Goal: Information Seeking & Learning: Learn about a topic

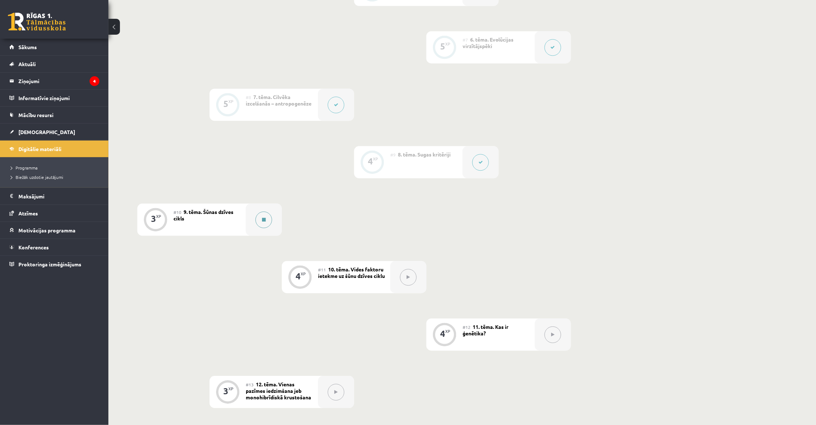
scroll to position [509, 0]
click at [271, 213] on div at bounding box center [264, 220] width 36 height 32
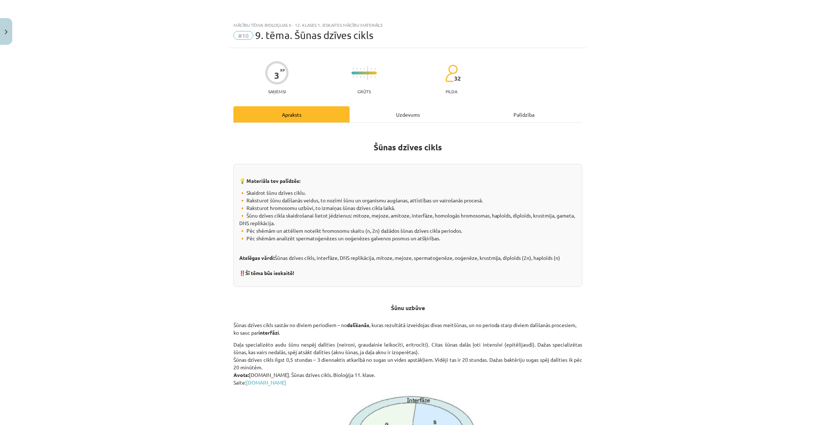
scroll to position [0, 0]
click at [408, 109] on div "Uzdevums" at bounding box center [408, 114] width 116 height 16
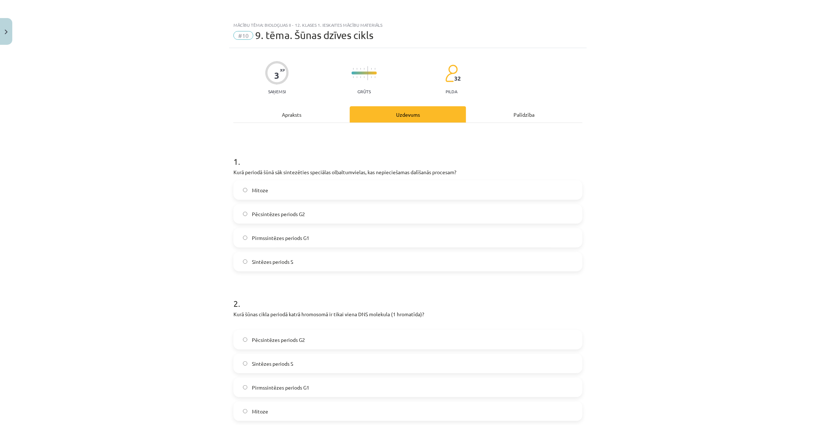
scroll to position [18, 0]
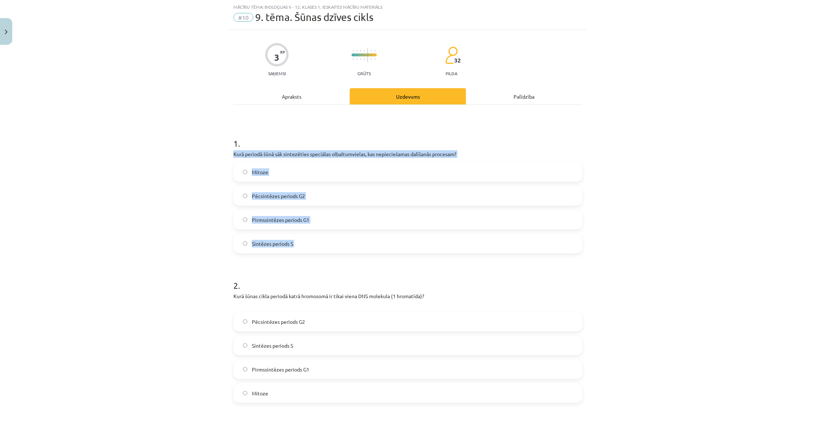
drag, startPoint x: 231, startPoint y: 150, endPoint x: 277, endPoint y: 263, distance: 121.3
click at [277, 264] on div "3 XP Saņemsi Grūts 32 pilda Apraksts Uzdevums Palīdzība 1 . Kurā periodā šūnā s…" at bounding box center [408, 320] width 358 height 581
copy div "Kurā periodā šūnā sāk sintezēties speciālas olbaltumvielas, kas nepieciešamas d…"
click at [319, 197] on label "Pēcsintēzes periods G2" at bounding box center [408, 196] width 348 height 18
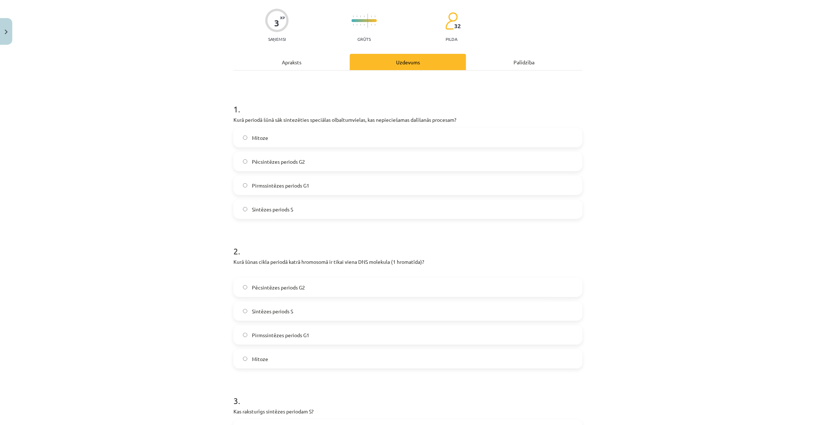
scroll to position [64, 0]
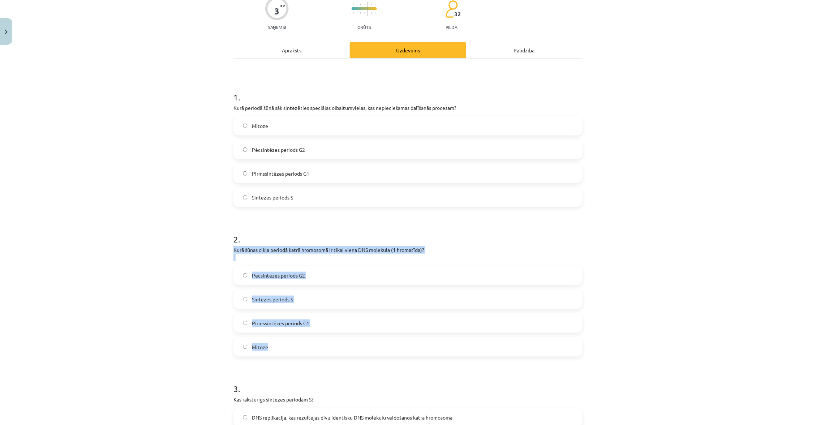
drag, startPoint x: 231, startPoint y: 246, endPoint x: 282, endPoint y: 345, distance: 110.9
click at [282, 345] on div "3 XP Saņemsi Grūts 32 pilda Apraksts Uzdevums Palīdzība 1 . Kurā periodā šūnā s…" at bounding box center [408, 274] width 358 height 581
copy div "Kurā šūnas cikla periodā katrā hromosomā ir tikai viena DNS molekula (1 hromatī…"
click at [302, 321] on span "Pirmssintēzes periods G1" at bounding box center [280, 324] width 57 height 8
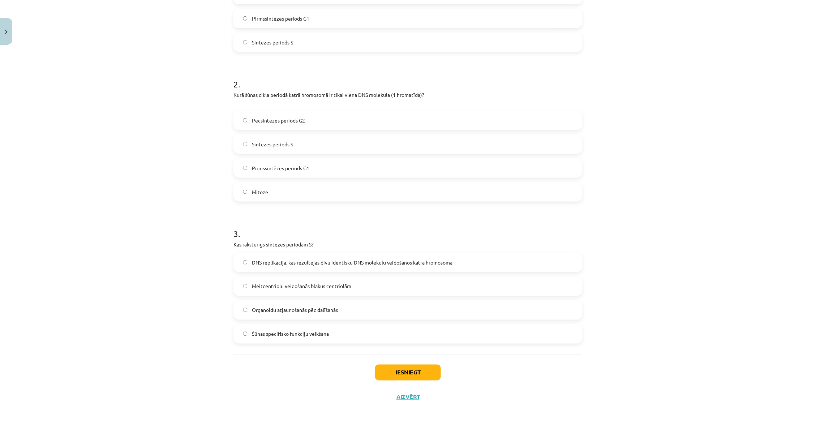
scroll to position [219, 0]
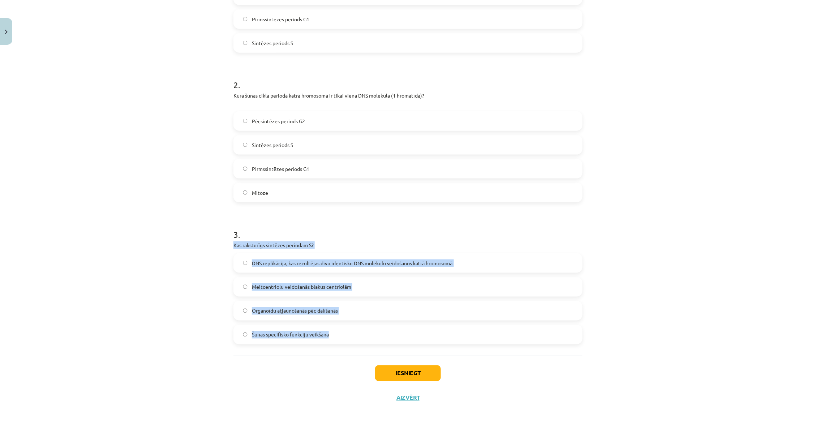
drag, startPoint x: 231, startPoint y: 239, endPoint x: 360, endPoint y: 333, distance: 159.2
click at [360, 333] on div "3 XP Saņemsi Grūts 32 pilda Apraksts Uzdevums Palīdzība 1 . Kurā periodā šūnā s…" at bounding box center [408, 119] width 358 height 581
copy div "Kas raksturīgs sintēzes periodam S? DNS replikācija, kas rezultējas divu identi…"
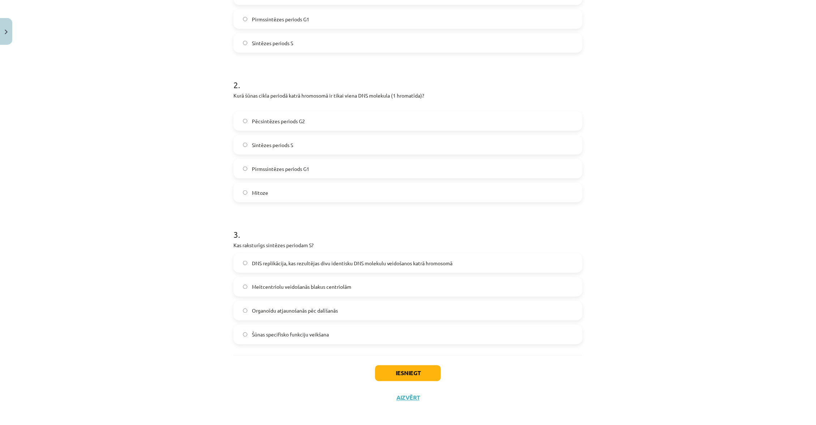
click at [397, 260] on span "DNS replikācija, kas rezultējas divu identisku DNS molekulu veidošanos katrā hr…" at bounding box center [352, 264] width 201 height 8
click at [410, 377] on button "Iesniegt" at bounding box center [408, 374] width 66 height 16
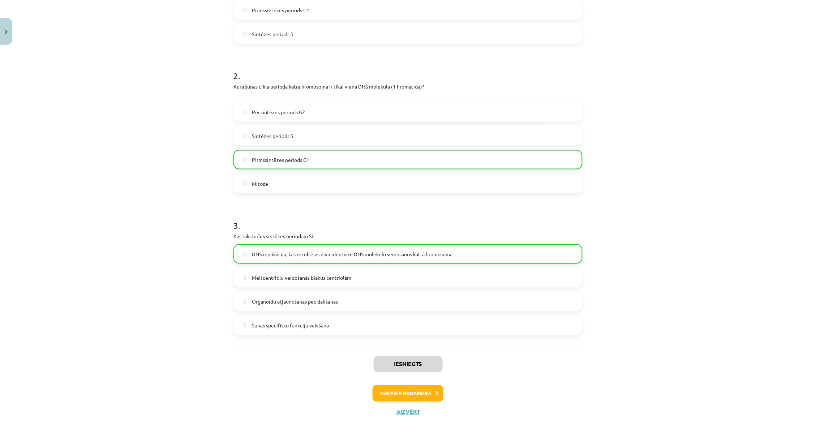
scroll to position [0, 0]
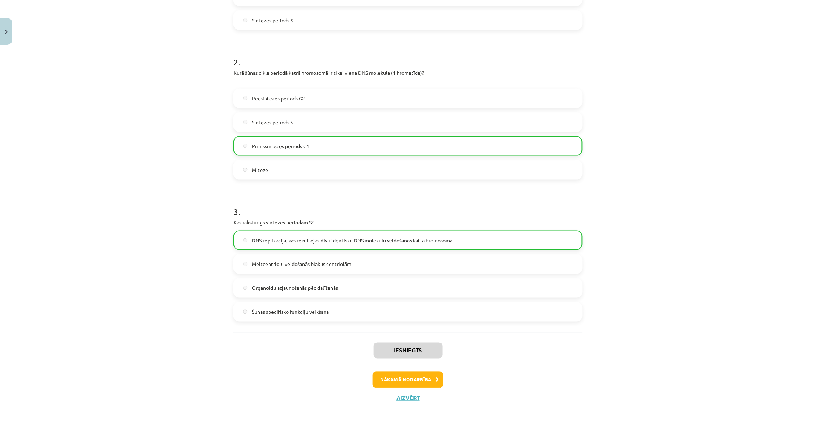
click at [409, 375] on button "Nākamā nodarbība" at bounding box center [408, 380] width 71 height 17
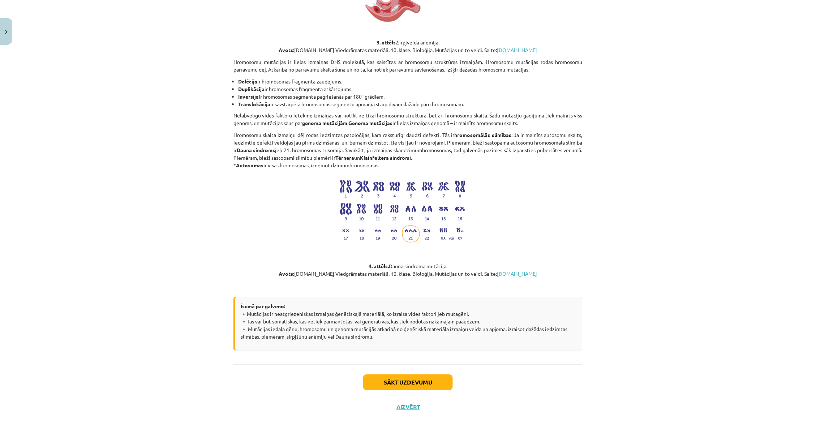
scroll to position [759, 0]
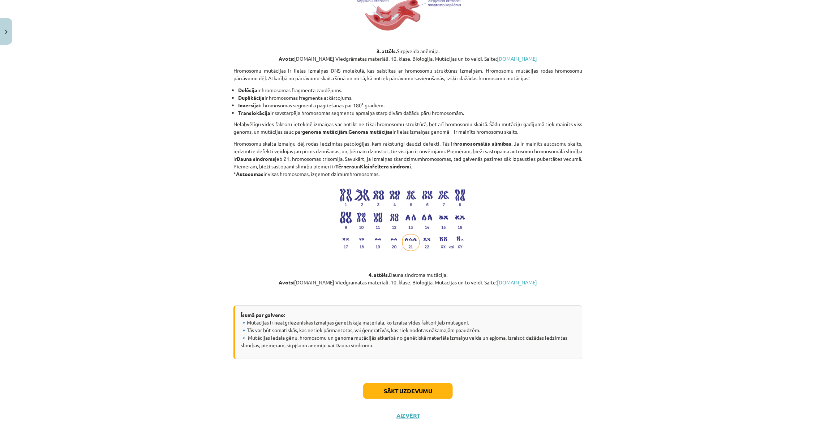
click at [409, 383] on button "Sākt uzdevumu" at bounding box center [408, 391] width 90 height 16
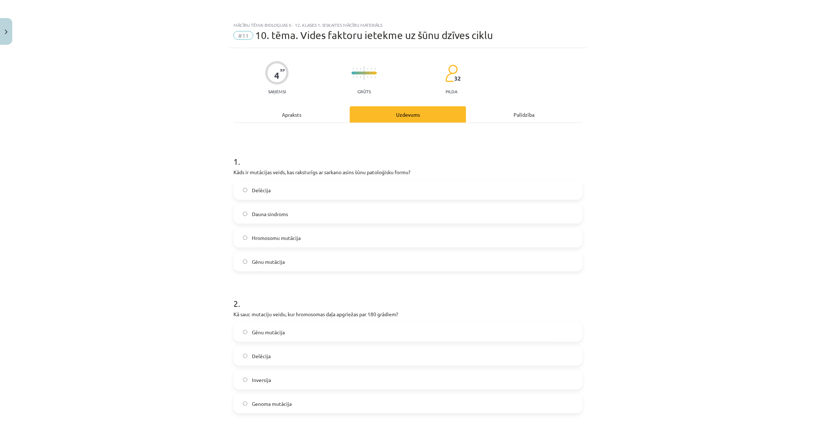
scroll to position [0, 0]
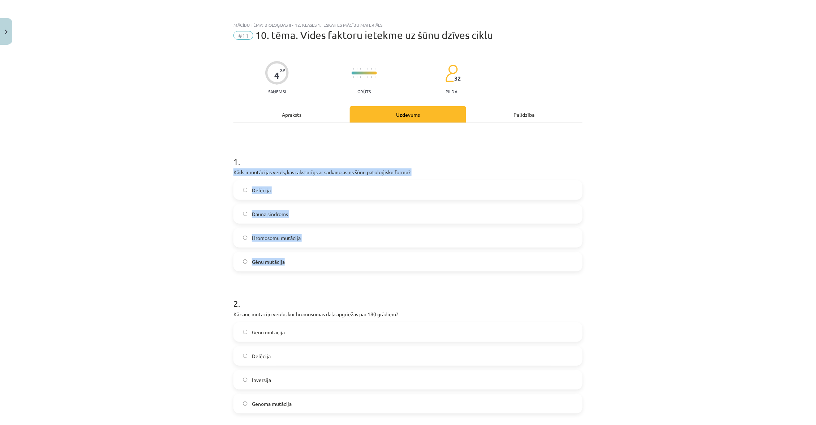
drag, startPoint x: 233, startPoint y: 172, endPoint x: 329, endPoint y: 263, distance: 133.0
click at [331, 263] on div "4 XP Saņemsi Grūts 32 pilda Apraksts Uzdevums Palīdzība 1 . Kāds ir mutācijas v…" at bounding box center [408, 406] width 358 height 716
copy div "Kāds ir mutācijas veids, kas raksturīgs ar sarkano asins šūnu patoloģisku formu…"
click at [324, 216] on label "Dauna sindroms" at bounding box center [408, 214] width 348 height 18
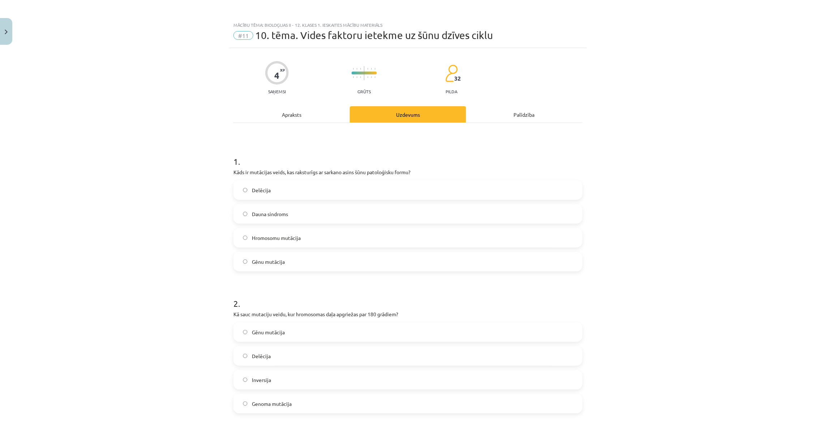
click at [312, 259] on label "Gēnu mutācija" at bounding box center [408, 262] width 348 height 18
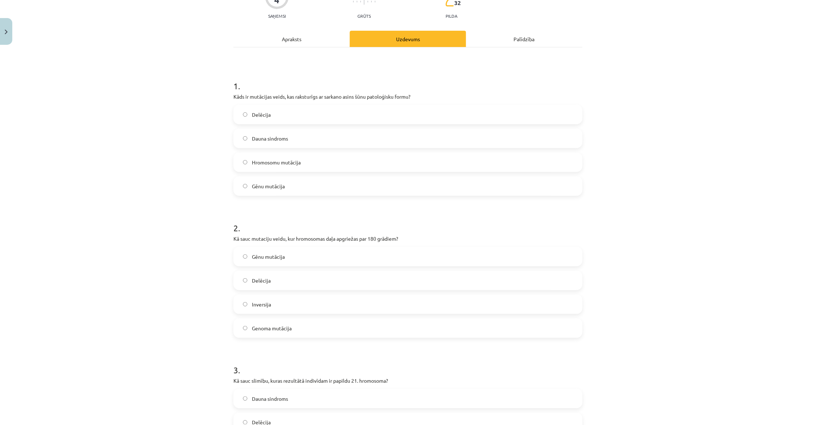
scroll to position [197, 0]
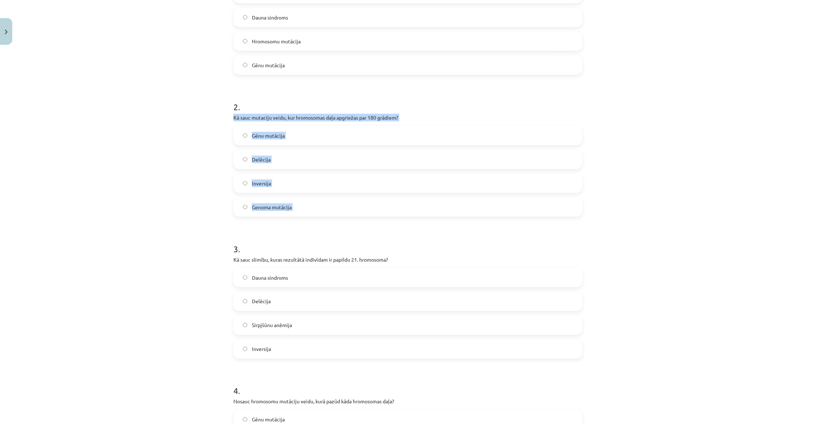
drag, startPoint x: 232, startPoint y: 114, endPoint x: 303, endPoint y: 227, distance: 133.3
click at [303, 228] on div "4 XP Saņemsi Grūts 32 pilda Apraksts Uzdevums Palīdzība 1 . Kāds ir mutācijas v…" at bounding box center [408, 209] width 358 height 716
copy div "Kā sauc mutaciju veidu, kur hromosomas daļa apgriežas par 180 grādiem? Gēnu mut…"
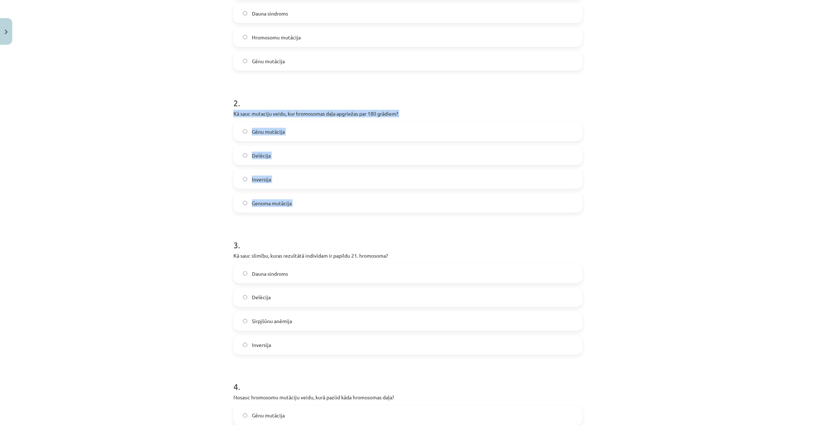
scroll to position [204, 0]
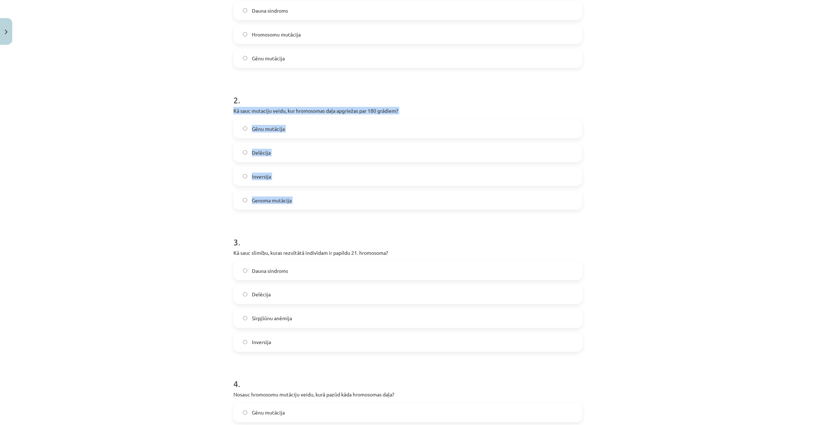
copy div "Kā sauc mutaciju veidu, kur hromosomas daļa apgriežas par 180 grādiem? Gēnu mut…"
click at [297, 173] on label "Inversija" at bounding box center [408, 176] width 348 height 18
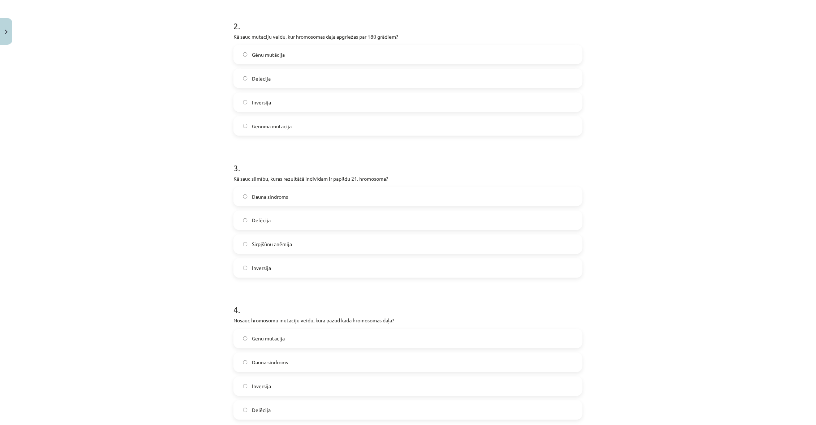
scroll to position [298, 0]
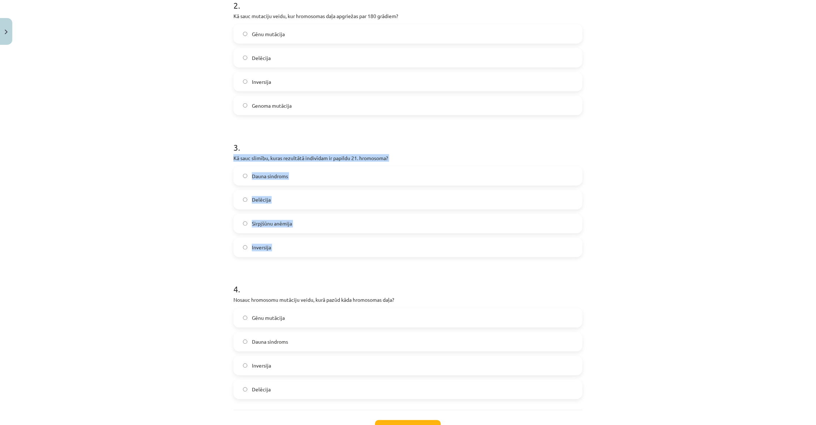
drag, startPoint x: 232, startPoint y: 153, endPoint x: 281, endPoint y: 255, distance: 112.6
click at [280, 254] on div "4 XP Saņemsi Grūts 32 pilda Apraksts Uzdevums Palīdzība 1 . Kāds ir mutācijas v…" at bounding box center [408, 108] width 358 height 716
copy div "Kā sauc slimību, kuras rezultātā indivīdam ir papildu 21. hromosoma? Dauna sind…"
click at [311, 172] on label "Dauna sindroms" at bounding box center [408, 176] width 348 height 18
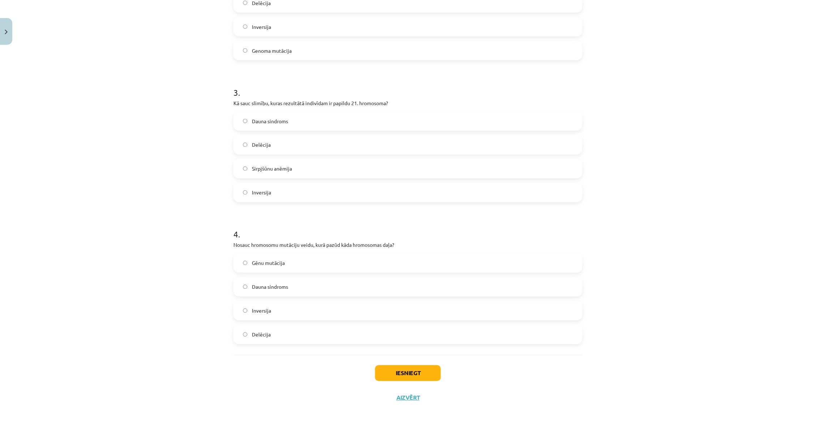
scroll to position [353, 0]
drag, startPoint x: 231, startPoint y: 238, endPoint x: 329, endPoint y: 357, distance: 155.1
click at [329, 357] on div "4 XP Saņemsi Grūts 32 pilda Apraksts Uzdevums Palīdzība 1 . Kāds ir mutācijas v…" at bounding box center [408, 53] width 358 height 716
copy div "Nosauc hromosomu mutāciju veidu, kurā pazūd kāda hromosomas daļa? Gēnu mutācija…"
click at [313, 278] on label "Dauna sindroms" at bounding box center [408, 287] width 348 height 18
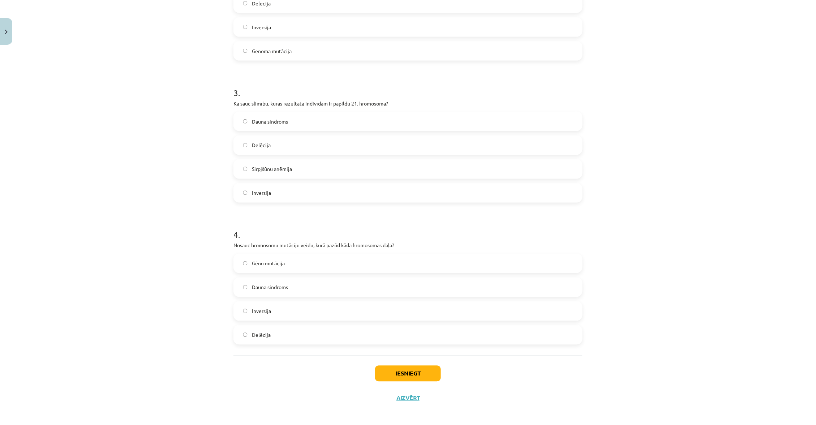
click at [312, 318] on div "Gēnu mutācija Dauna sindroms Inversija Delēcija" at bounding box center [408, 299] width 349 height 91
click at [312, 330] on label "Delēcija" at bounding box center [408, 335] width 348 height 18
click at [391, 372] on button "Iesniegt" at bounding box center [408, 374] width 66 height 16
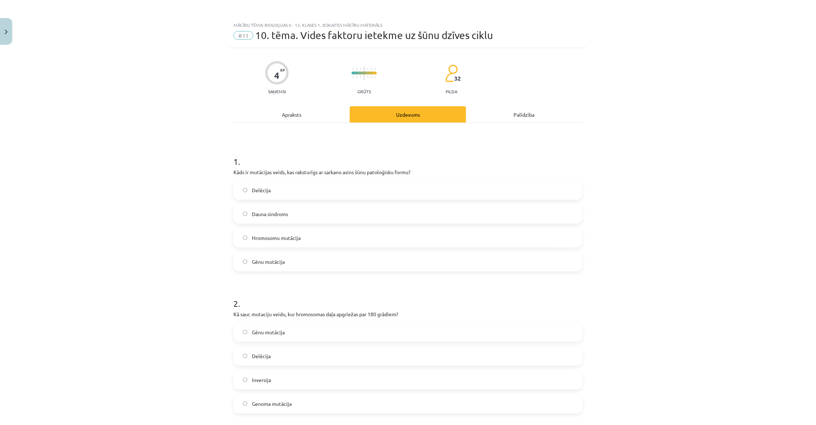
scroll to position [0, 0]
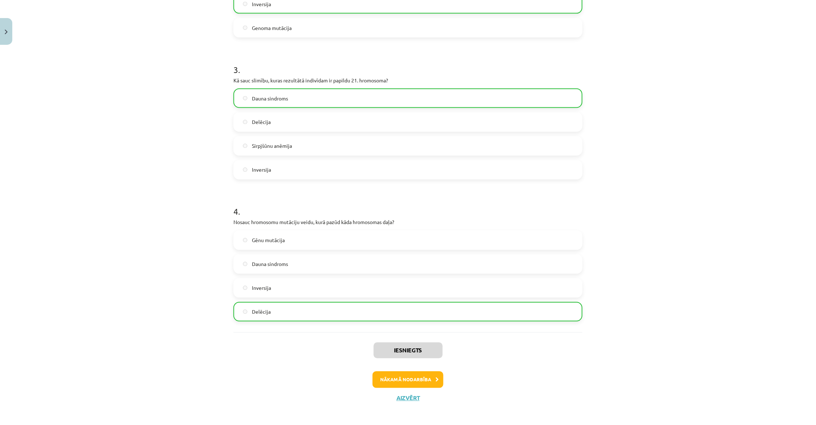
click at [425, 376] on button "Nākamā nodarbība" at bounding box center [408, 380] width 71 height 17
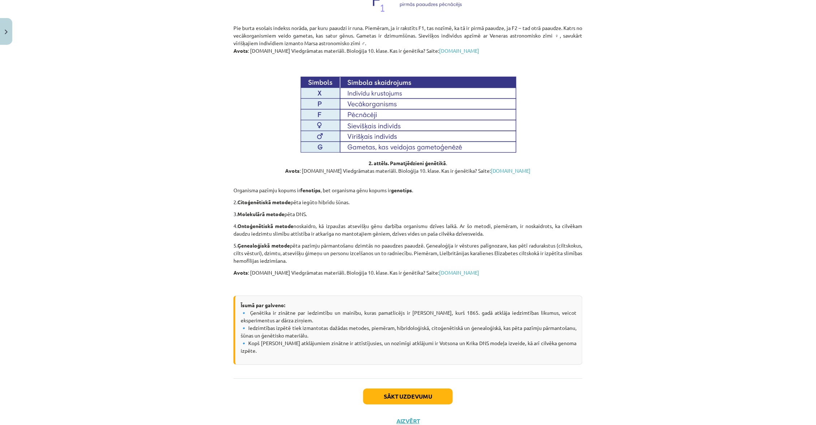
click at [401, 389] on button "Sākt uzdevumu" at bounding box center [408, 397] width 90 height 16
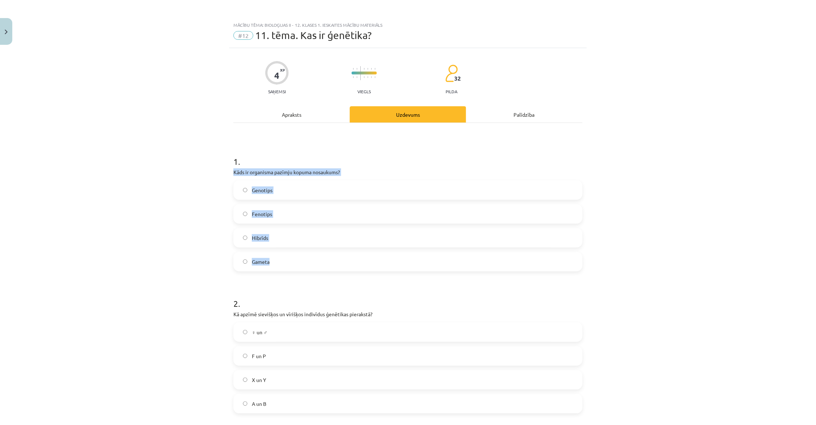
drag, startPoint x: 233, startPoint y: 170, endPoint x: 307, endPoint y: 259, distance: 116.6
click at [307, 259] on div "4 XP Saņemsi Viegls 32 pilda Apraksts Uzdevums Palīdzība 1 . Kāds ir organisma …" at bounding box center [408, 406] width 358 height 716
copy div "Kāds ir organisma pazīmju kopuma nosaukums? Genotips Fenotips Hibrīds Gameta"
click at [294, 210] on label "Fenotips" at bounding box center [408, 214] width 348 height 18
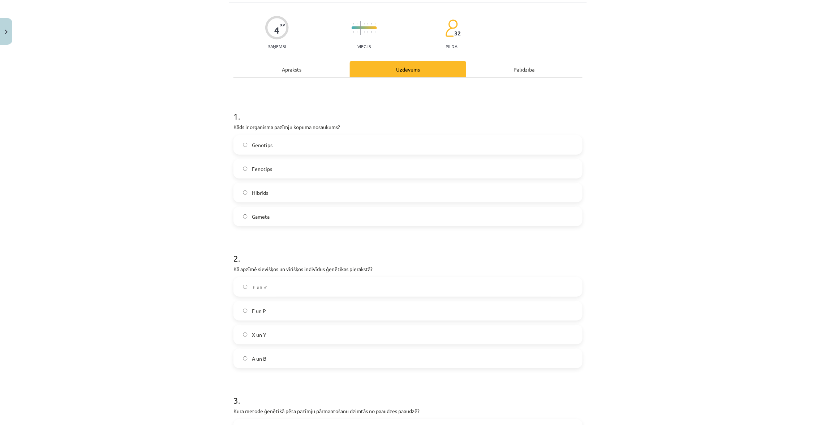
scroll to position [257, 0]
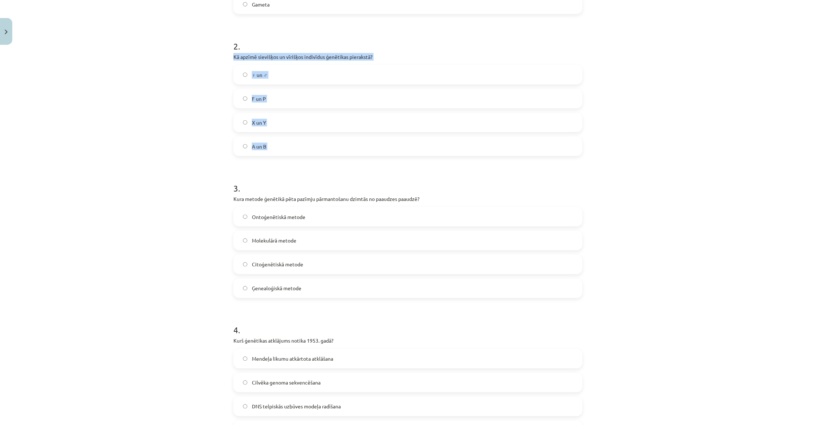
drag, startPoint x: 232, startPoint y: 56, endPoint x: 309, endPoint y: 176, distance: 142.8
click at [309, 176] on div "4 XP Saņemsi Viegls 32 pilda Apraksts Uzdevums Palīdzība 1 . Kāds ir organisma …" at bounding box center [408, 149] width 358 height 716
copy div "Kā apzīmē sievišķos un vīrišķos indivīdus ģenētikas pierakstā? ♀ un ♂ F un P X …"
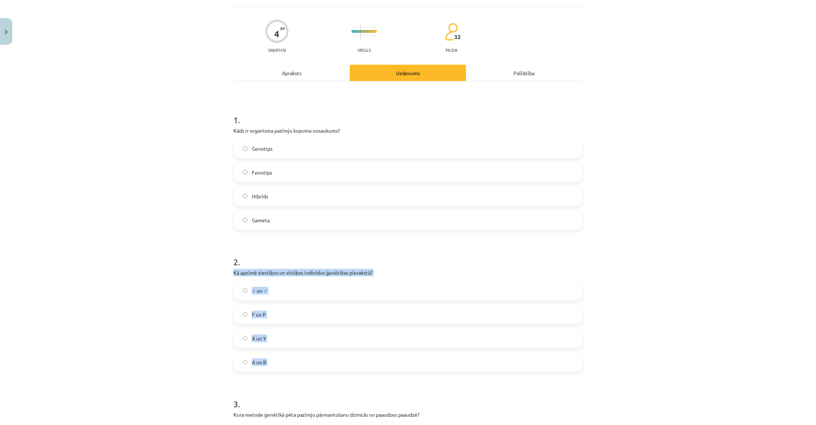
click at [279, 69] on div "Apraksts" at bounding box center [292, 73] width 116 height 16
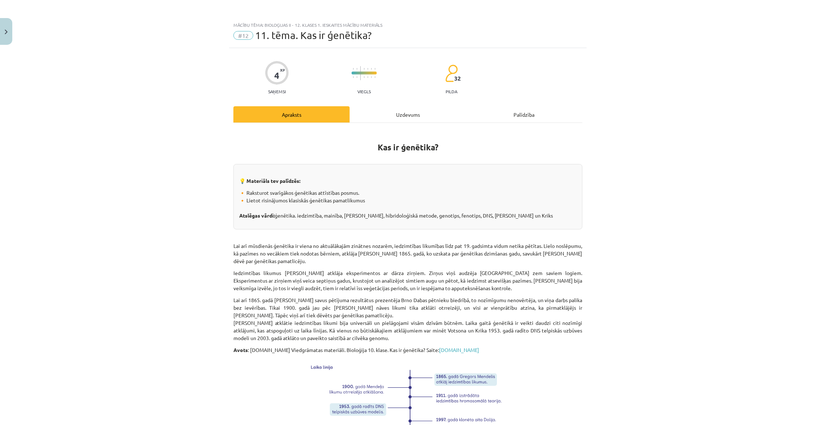
scroll to position [0, 0]
click at [392, 113] on div "Uzdevums" at bounding box center [408, 114] width 116 height 16
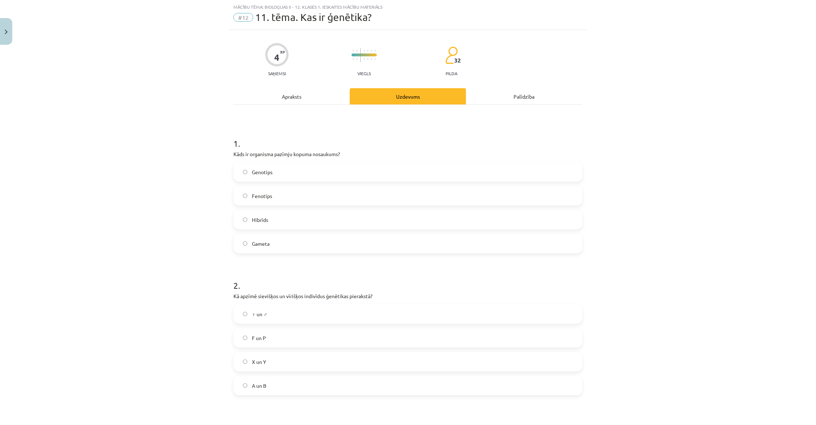
click at [339, 314] on label "♀ un ♂" at bounding box center [408, 314] width 348 height 18
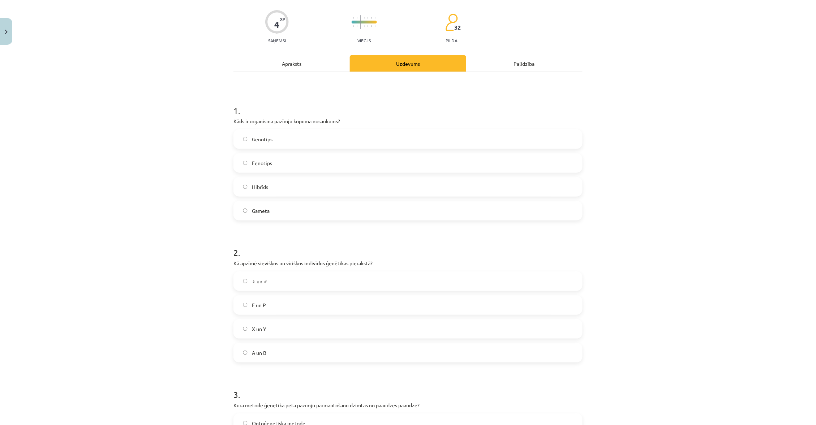
scroll to position [236, 0]
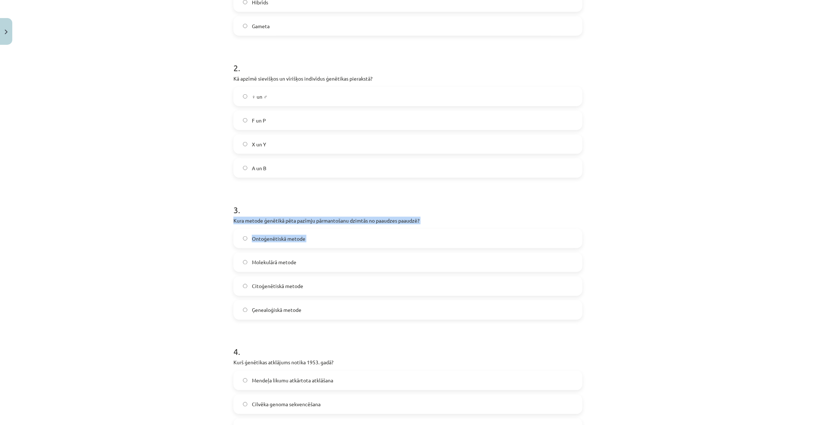
drag, startPoint x: 233, startPoint y: 218, endPoint x: 307, endPoint y: 262, distance: 86.6
click at [300, 261] on div "4 XP Saņemsi Viegls 32 pilda Apraksts Uzdevums Palīdzība 1 . Kāds ir organisma …" at bounding box center [408, 170] width 358 height 716
drag, startPoint x: 235, startPoint y: 216, endPoint x: 308, endPoint y: 319, distance: 125.9
click at [308, 319] on div "4 XP Saņemsi Viegls 32 pilda Apraksts Uzdevums Palīdzība 1 . Kāds ir organisma …" at bounding box center [408, 170] width 358 height 716
click at [332, 307] on label "Ģenealoģiskā metode" at bounding box center [408, 310] width 348 height 18
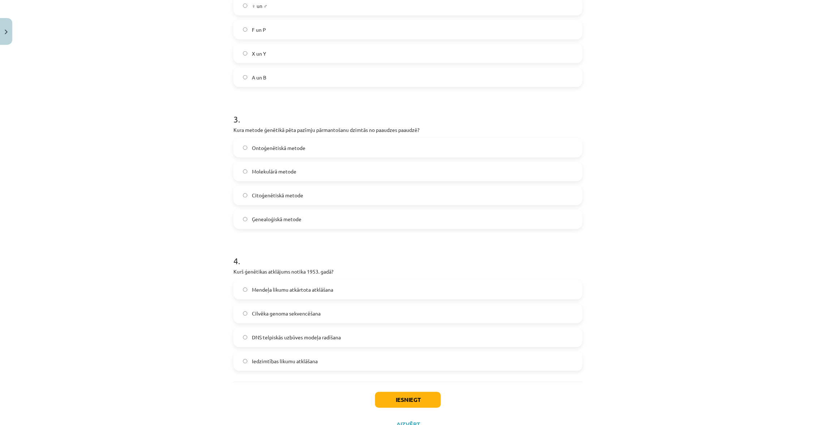
scroll to position [334, 0]
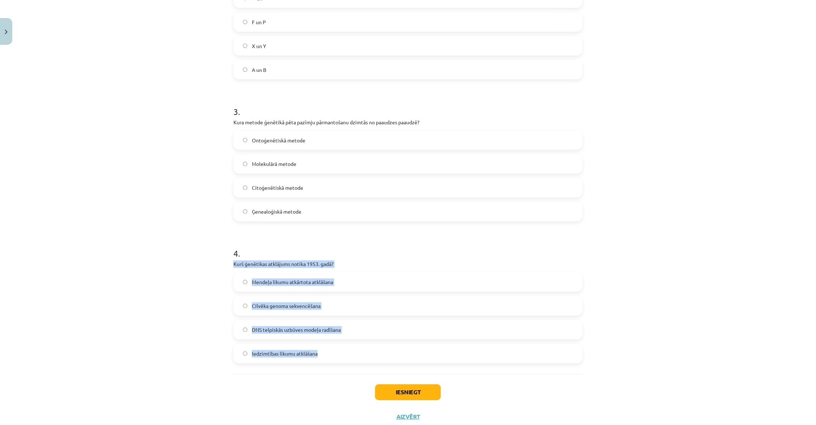
drag, startPoint x: 231, startPoint y: 260, endPoint x: 329, endPoint y: 353, distance: 135.8
click at [329, 353] on div "4 XP Saņemsi Viegls 32 pilda Apraksts Uzdevums Palīdzība 1 . Kāds ir organisma …" at bounding box center [408, 72] width 358 height 716
click at [360, 327] on label "DNS telpiskās uzbūves modeļa radīšana" at bounding box center [408, 330] width 348 height 18
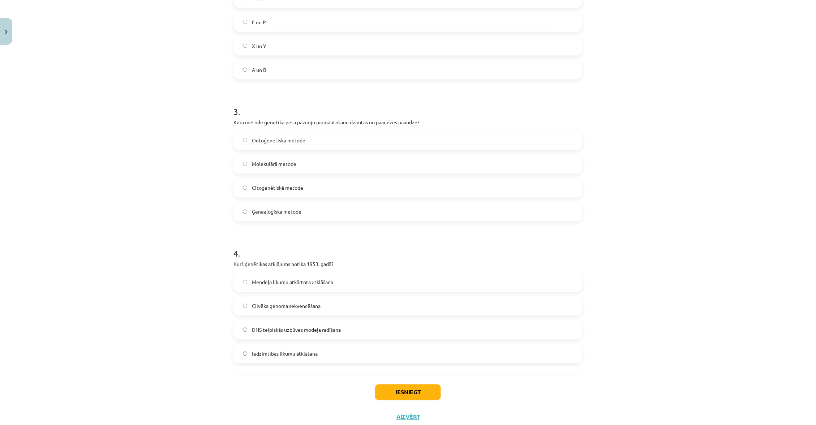
click at [398, 392] on button "Iesniegt" at bounding box center [408, 393] width 66 height 16
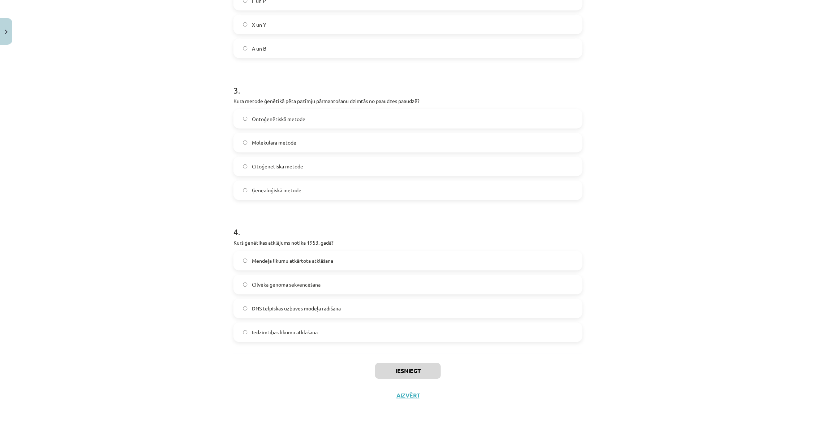
scroll to position [356, 0]
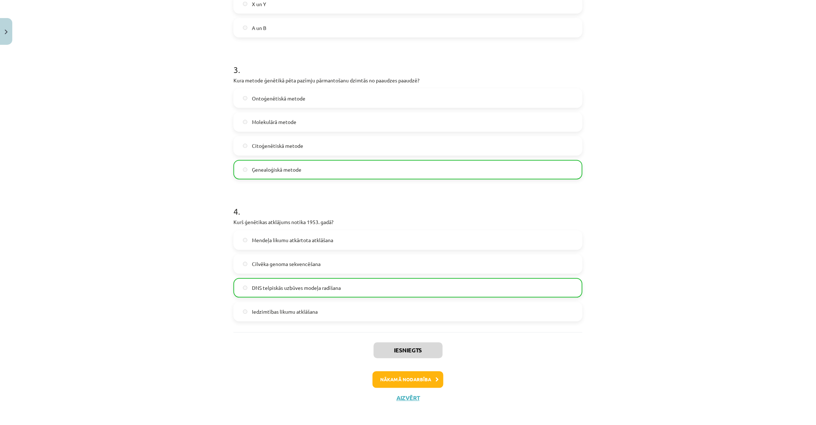
click at [419, 380] on button "Nākamā nodarbība" at bounding box center [408, 380] width 71 height 17
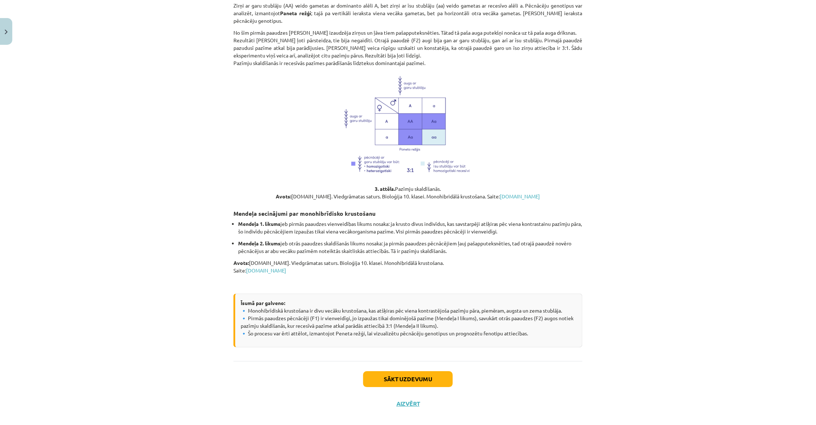
click at [417, 371] on button "Sākt uzdevumu" at bounding box center [408, 379] width 90 height 16
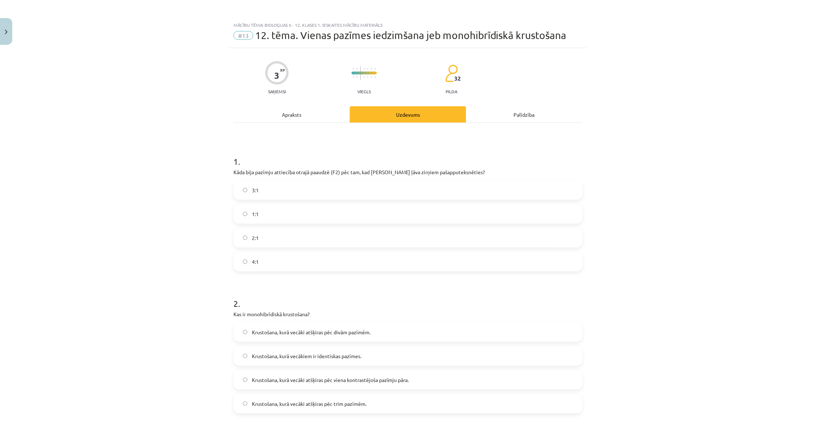
scroll to position [0, 0]
drag, startPoint x: 229, startPoint y: 169, endPoint x: 290, endPoint y: 268, distance: 116.0
click at [290, 268] on div "3 XP Saņemsi Viegls 32 pilda Apraksts Uzdevums Palīdzība 1 . Kāda bija pazīmju …" at bounding box center [408, 334] width 358 height 573
click at [300, 187] on label "3:1" at bounding box center [408, 190] width 348 height 18
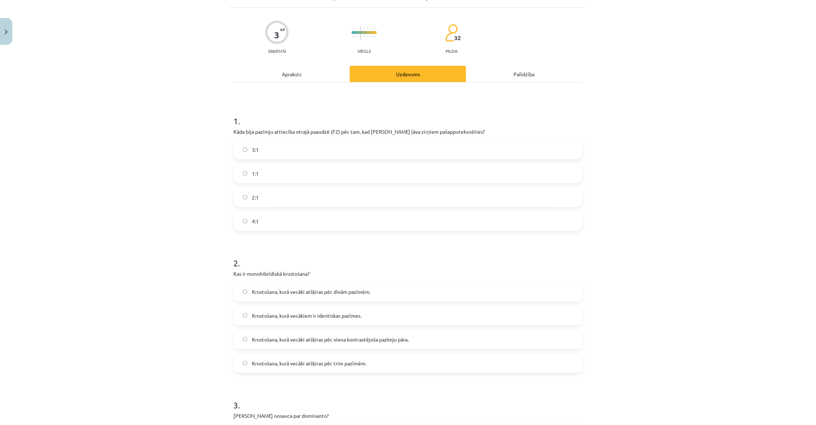
scroll to position [46, 0]
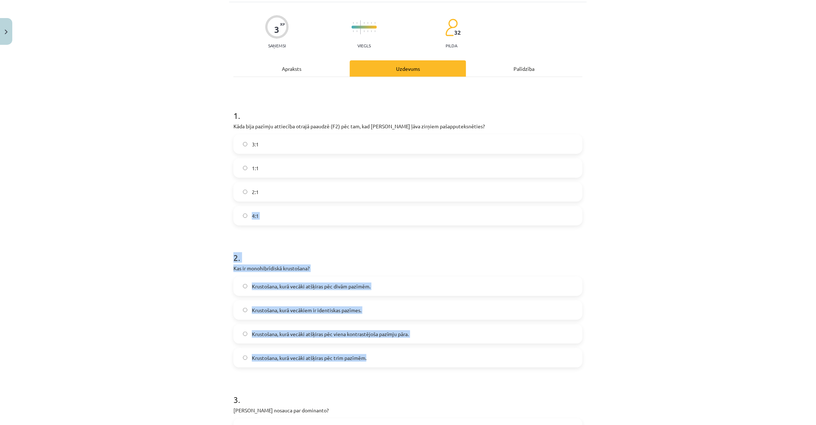
drag, startPoint x: 228, startPoint y: 264, endPoint x: 371, endPoint y: 357, distance: 170.1
click at [371, 357] on div "Mācību tēma: Bioloģijas ii - 12. klases 1. ieskaites mācību materiāls #13 12. t…" at bounding box center [408, 212] width 816 height 425
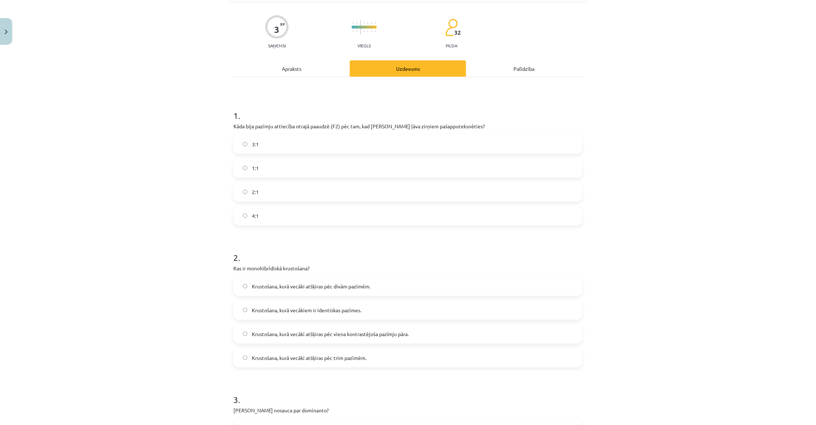
click at [290, 265] on p "Kas ir monohibrīdiskā krustošana?" at bounding box center [408, 269] width 349 height 8
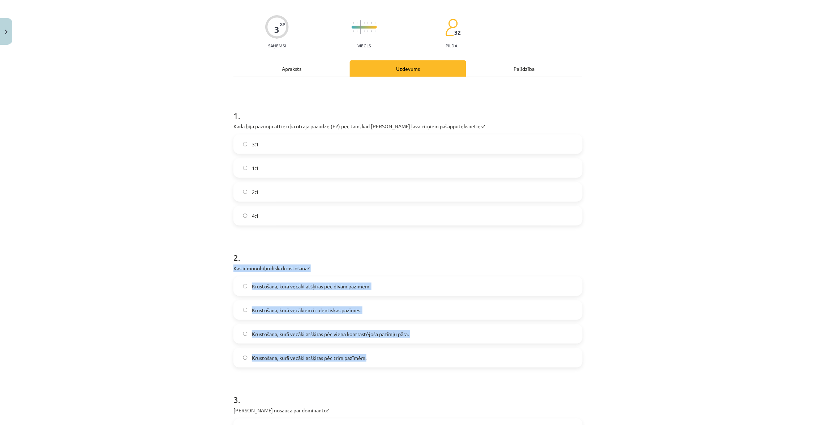
drag, startPoint x: 232, startPoint y: 265, endPoint x: 371, endPoint y: 358, distance: 167.3
click at [371, 361] on div "3 XP Saņemsi Viegls 32 pilda Apraksts Uzdevums Palīdzība 1 . Kāda bija pazīmju …" at bounding box center [408, 288] width 358 height 573
click at [389, 330] on span "Krustošana, kurā vecāki atšķiras pēc viena kontrastējoša pazīmju pāra." at bounding box center [330, 334] width 157 height 8
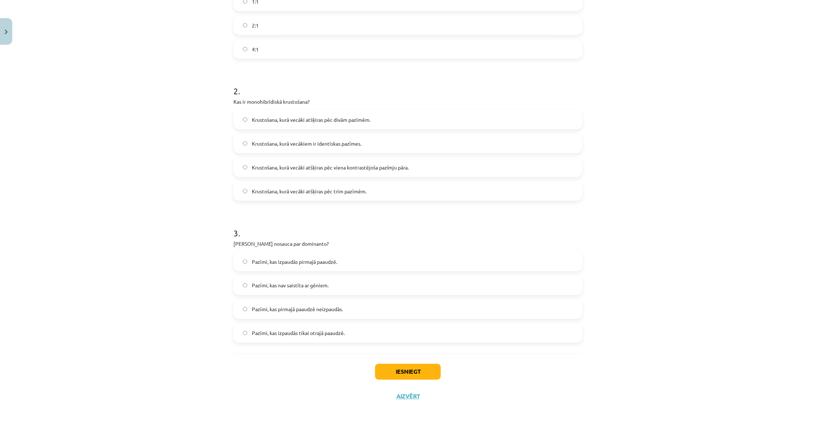
scroll to position [212, 0]
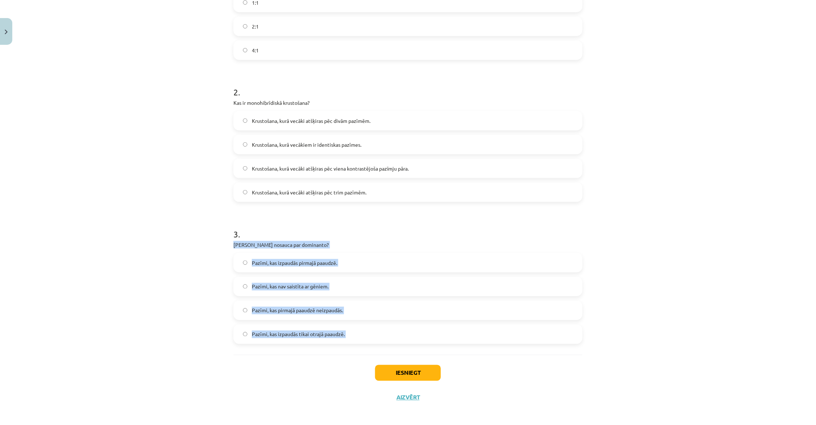
drag, startPoint x: 231, startPoint y: 240, endPoint x: 375, endPoint y: 351, distance: 181.8
click at [375, 351] on div "3 XP Saņemsi Viegls 32 pilda Apraksts Uzdevums Palīdzība 1 . Kāda bija pazīmju …" at bounding box center [408, 123] width 358 height 573
click at [357, 329] on label "Pazīmi, kas izpaudās tikai otrajā paaudzē." at bounding box center [408, 334] width 348 height 18
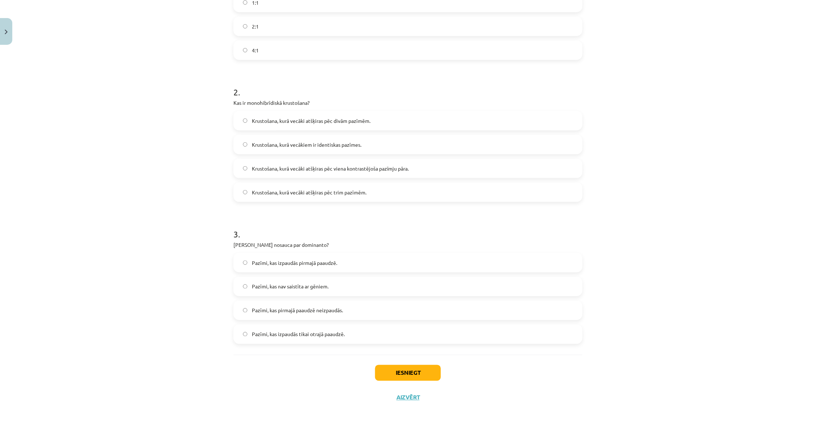
click at [397, 367] on button "Iesniegt" at bounding box center [408, 373] width 66 height 16
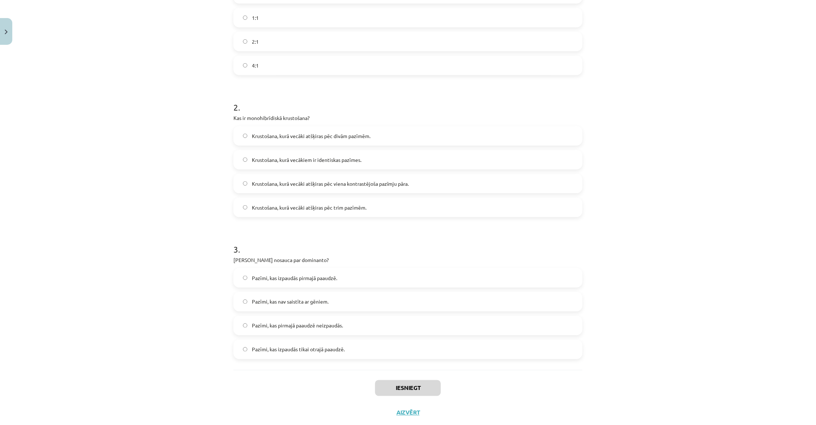
scroll to position [199, 0]
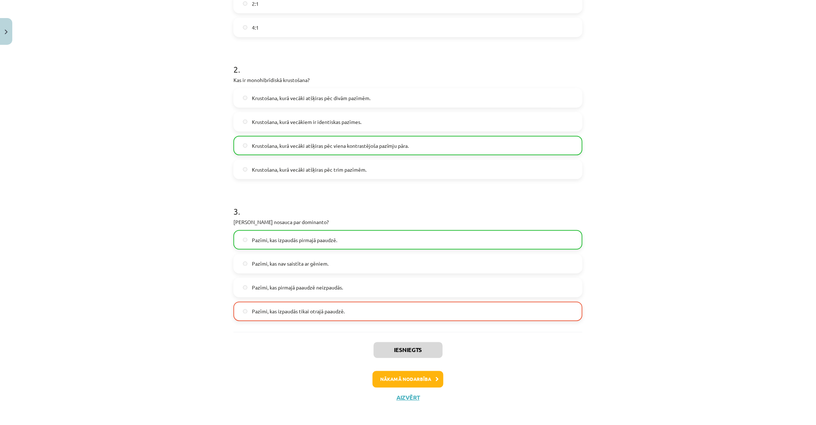
click at [410, 372] on button "Nākamā nodarbība" at bounding box center [408, 379] width 71 height 17
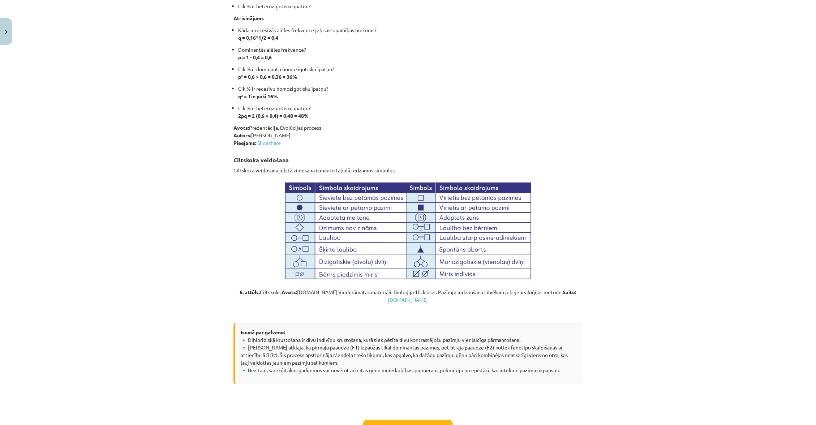
click at [413, 421] on button "Sākt uzdevumu" at bounding box center [408, 429] width 90 height 16
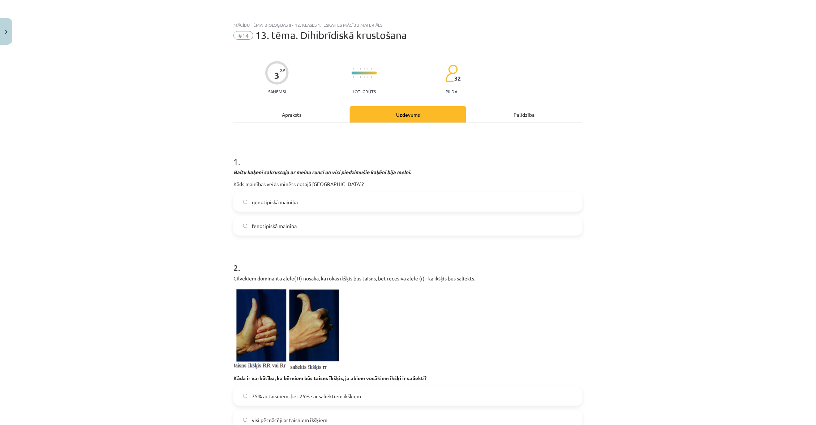
scroll to position [0, 0]
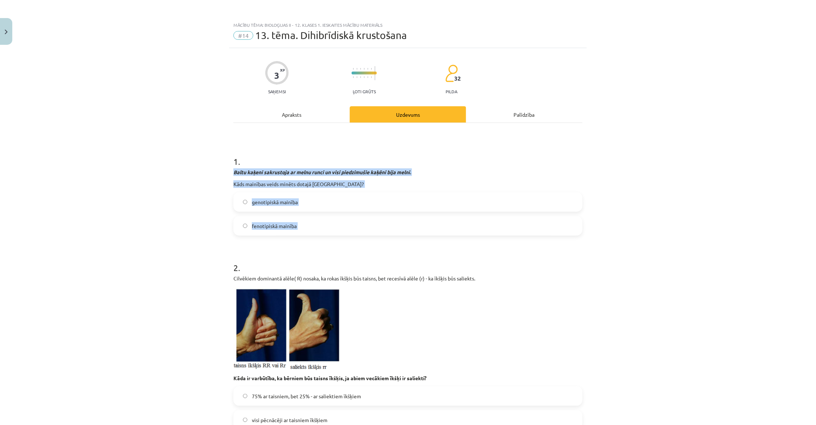
drag, startPoint x: 231, startPoint y: 170, endPoint x: 305, endPoint y: 244, distance: 104.6
click at [305, 244] on div "3 XP Saņemsi Ļoti grūts 32 pilda Apraksts Uzdevums Palīdzība 1 . Baltu kaķeni s…" at bounding box center [408, 404] width 358 height 713
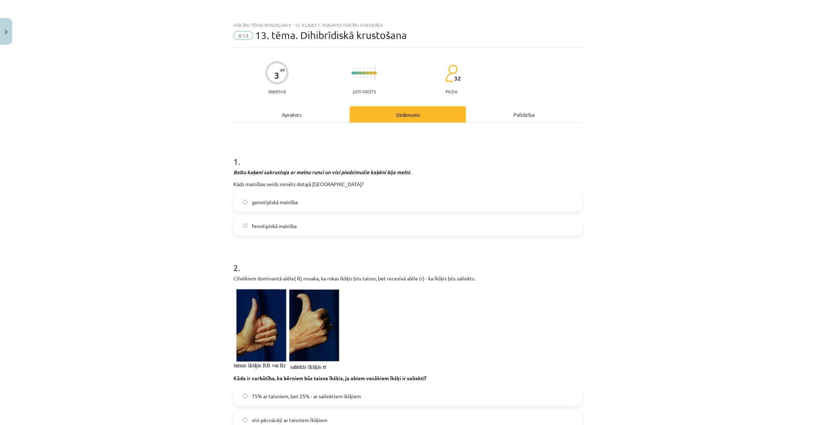
click at [314, 225] on label "fenotipiskā mainība" at bounding box center [408, 226] width 348 height 18
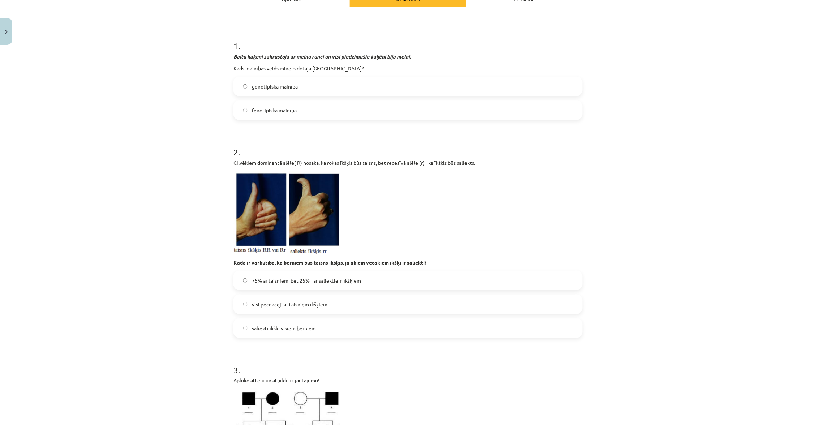
scroll to position [122, 0]
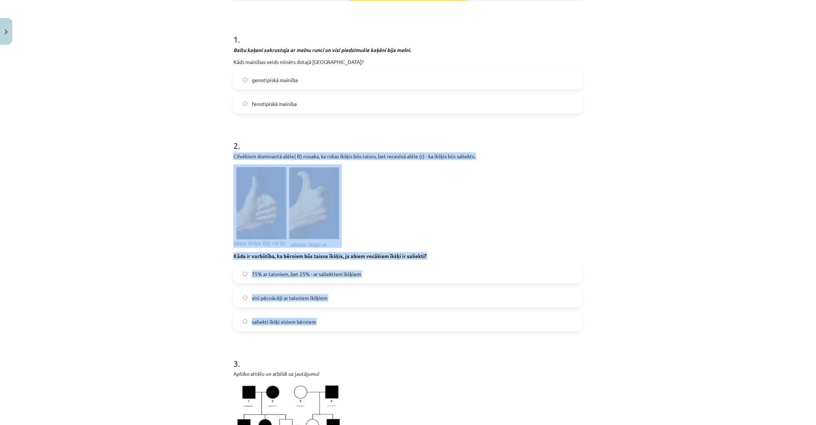
drag, startPoint x: 235, startPoint y: 150, endPoint x: 346, endPoint y: 348, distance: 227.0
click at [346, 348] on form "1 . Baltu kaķeni sakrustoja ar melnu runci un visi piedzimušie kaķēni bija meln…" at bounding box center [408, 297] width 349 height 551
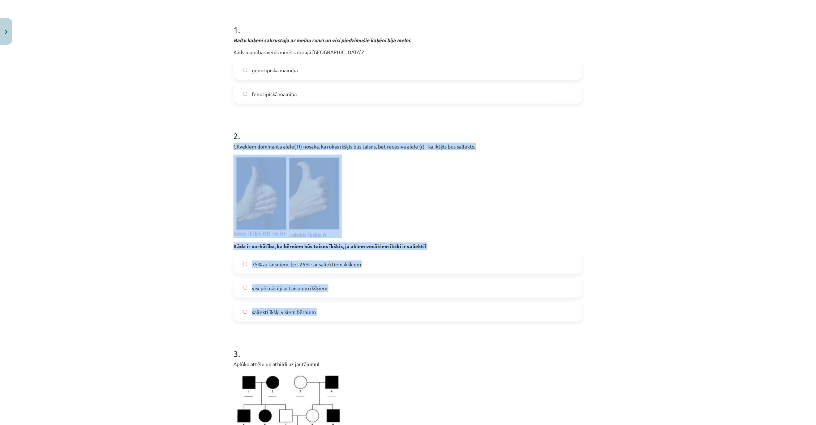
scroll to position [133, 0]
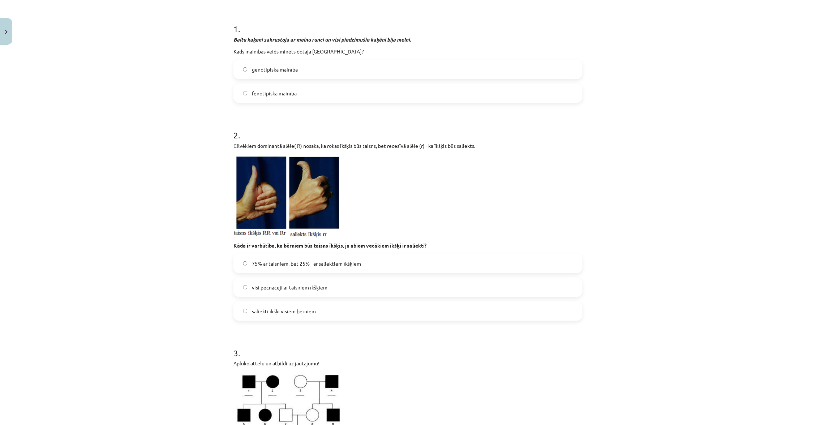
click at [346, 348] on h1 "3 ." at bounding box center [408, 347] width 349 height 22
click at [325, 304] on label "saliekti īkšķi visiem bērniem" at bounding box center [408, 311] width 348 height 18
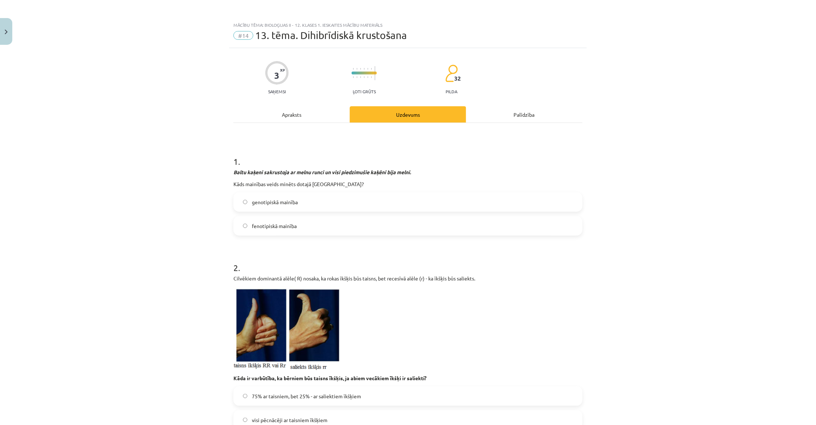
scroll to position [0, 0]
click at [291, 123] on div "1 . Baltu kaķeni sakrustoja ar melnu runci un visi piedzimušie kaķēni bija meln…" at bounding box center [408, 414] width 349 height 583
click at [292, 112] on div "Apraksts" at bounding box center [292, 114] width 116 height 16
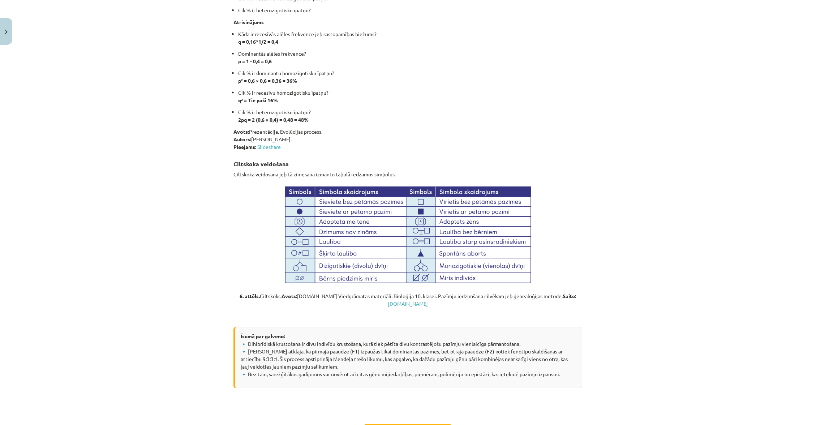
scroll to position [2294, 0]
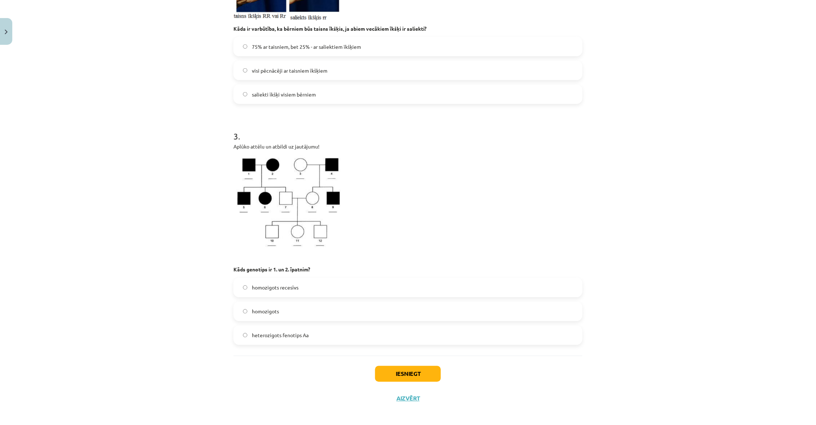
click at [387, 280] on label "homozigots recesīvs" at bounding box center [408, 288] width 348 height 18
click at [411, 373] on button "Iesniegt" at bounding box center [408, 374] width 66 height 16
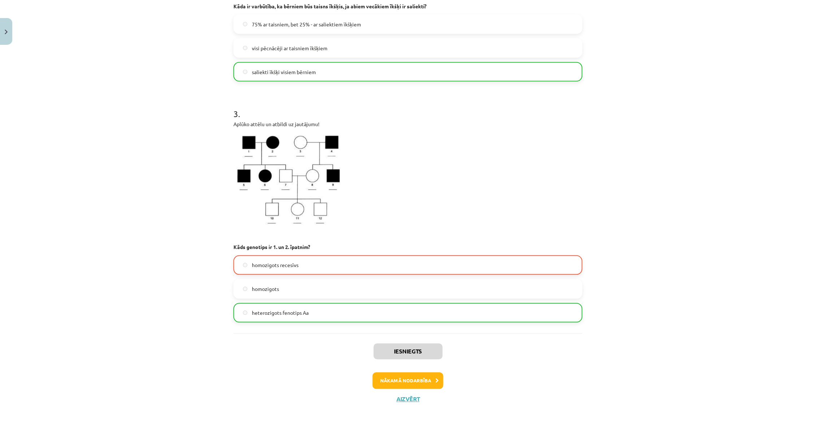
click at [410, 378] on button "Nākamā nodarbība" at bounding box center [408, 381] width 71 height 17
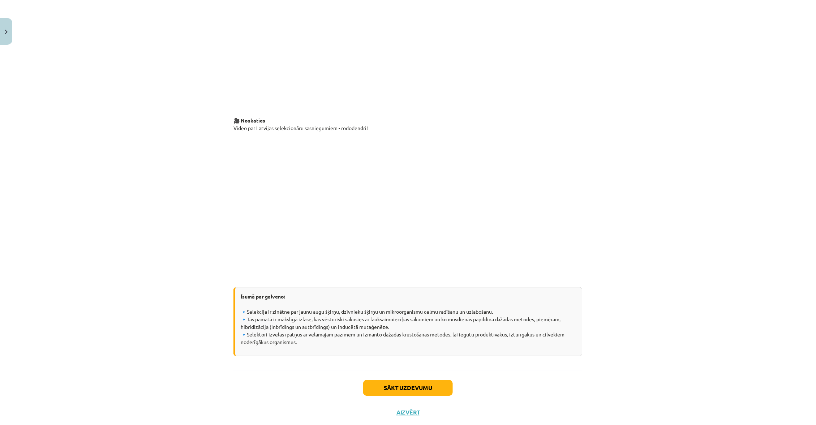
scroll to position [1340, 0]
click at [427, 381] on button "Sākt uzdevumu" at bounding box center [408, 389] width 90 height 16
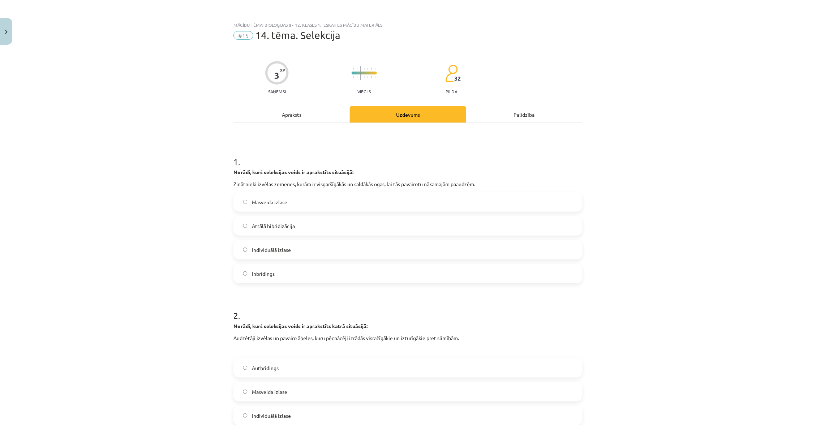
scroll to position [0, 0]
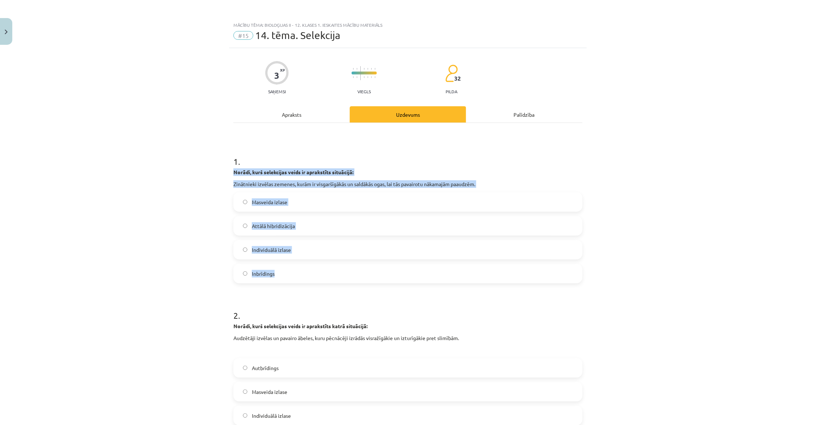
drag, startPoint x: 232, startPoint y: 171, endPoint x: 325, endPoint y: 279, distance: 142.3
click at [325, 279] on div "3 XP Saņemsi Viegls 32 pilda Apraksts Uzdevums Palīdzība 1 . Norādi, kurš selek…" at bounding box center [408, 358] width 358 height 621
click at [324, 250] on label "Individuālā izlase" at bounding box center [408, 250] width 348 height 18
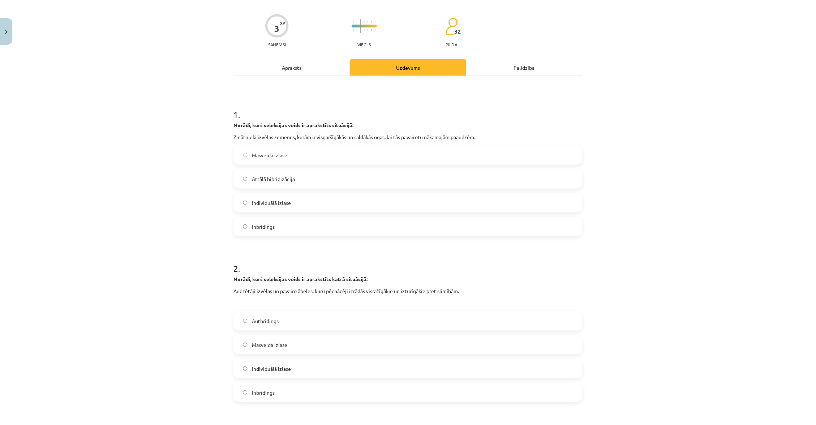
scroll to position [99, 0]
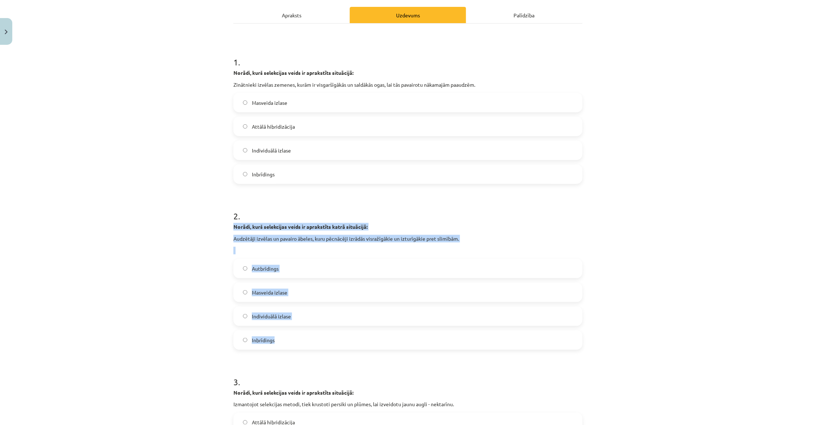
drag, startPoint x: 230, startPoint y: 221, endPoint x: 323, endPoint y: 344, distance: 154.0
click at [323, 344] on div "3 XP Saņemsi Viegls 32 pilda Apraksts Uzdevums Palīdzība 1 . Norādi, kurš selek…" at bounding box center [408, 259] width 358 height 621
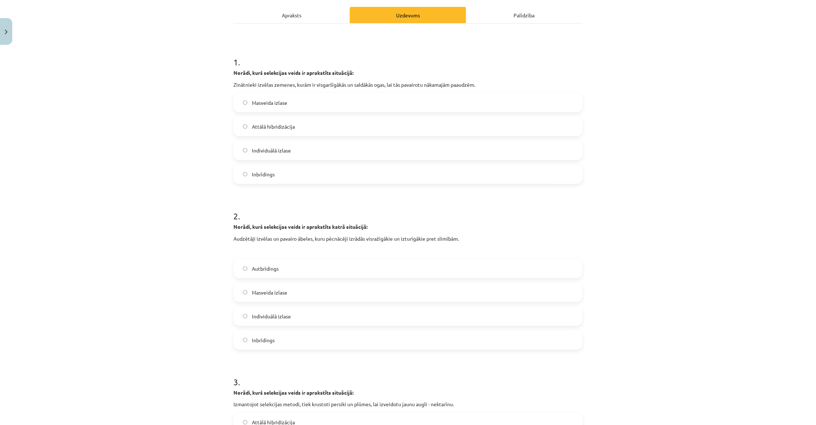
click at [321, 293] on label "Masveida izlase" at bounding box center [408, 292] width 348 height 18
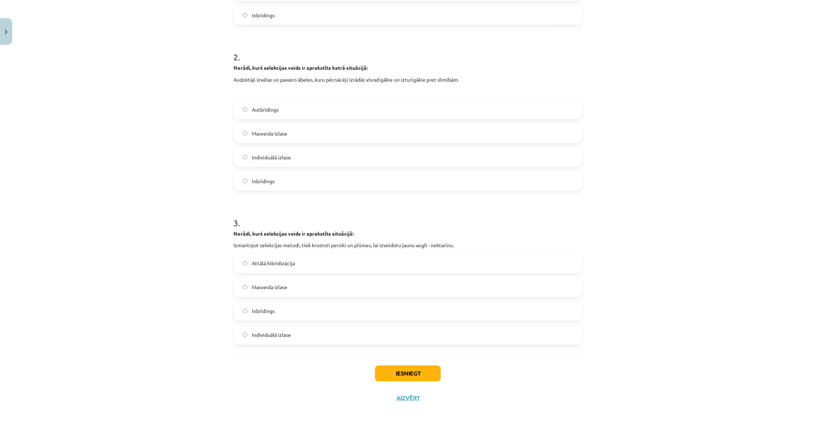
scroll to position [258, 0]
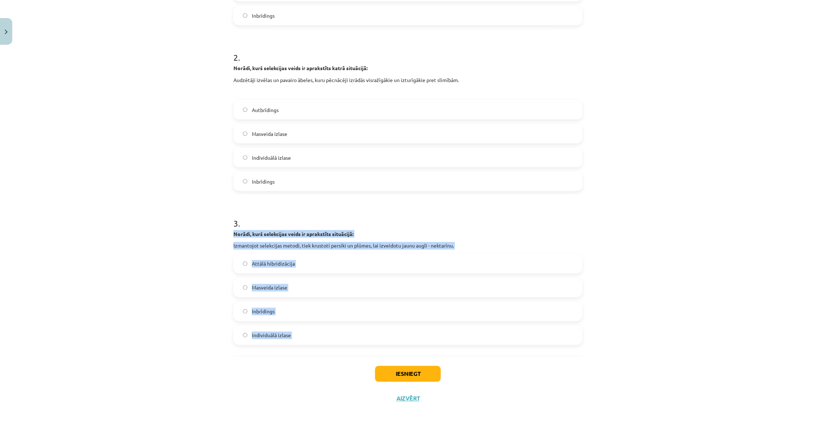
drag, startPoint x: 233, startPoint y: 229, endPoint x: 346, endPoint y: 354, distance: 168.7
click at [346, 354] on div "3 XP Saņemsi Viegls 32 pilda Apraksts Uzdevums Palīdzība 1 . Norādi, kurš selek…" at bounding box center [408, 100] width 358 height 621
click at [362, 266] on label "Attālā hibridizācija" at bounding box center [408, 264] width 348 height 18
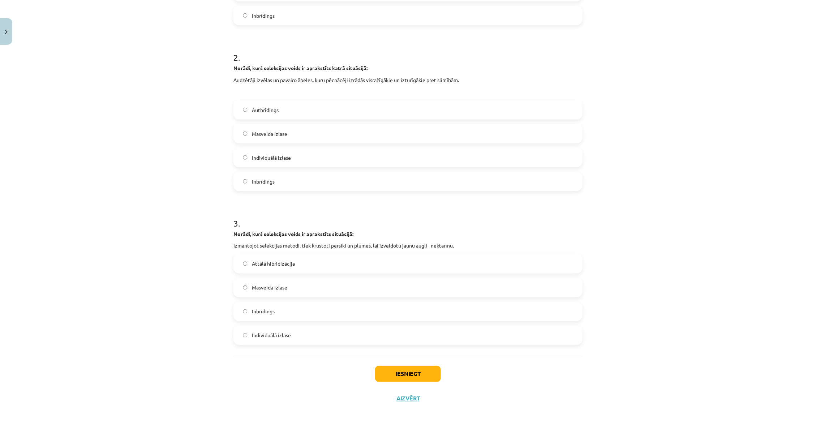
click at [408, 372] on button "Iesniegt" at bounding box center [408, 374] width 66 height 16
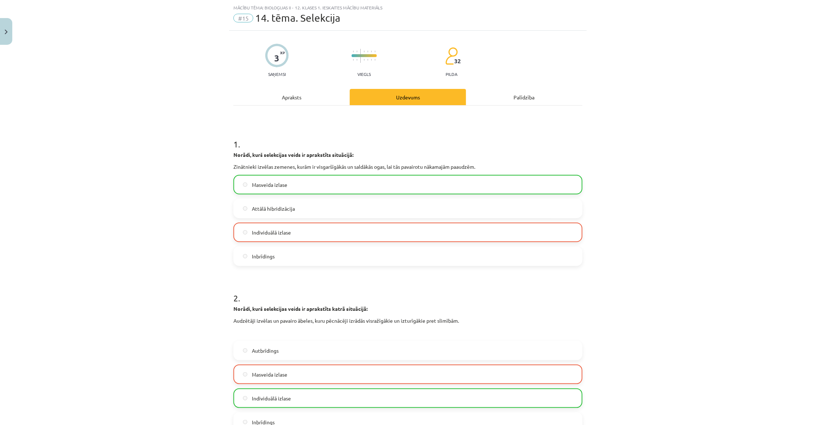
scroll to position [8, 0]
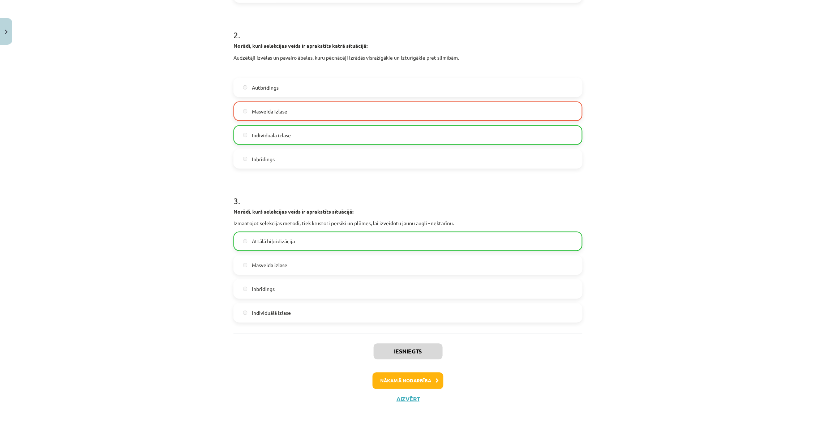
click at [413, 375] on button "Nākamā nodarbība" at bounding box center [408, 381] width 71 height 17
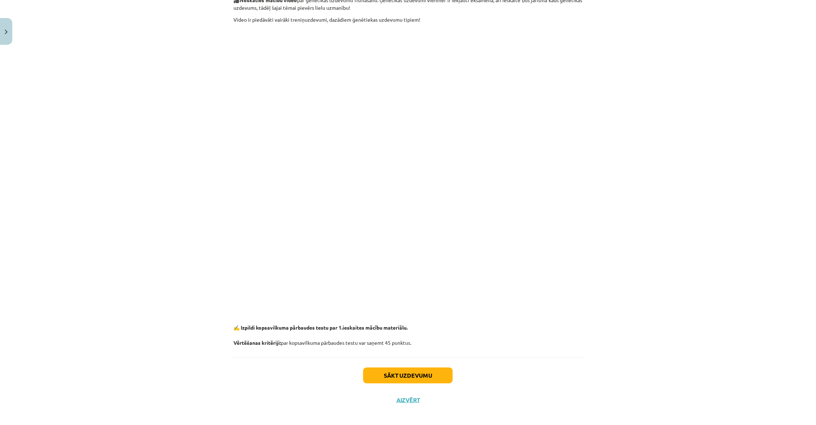
scroll to position [956, 0]
click at [341, 317] on p "✍️ Izpildi kopsavilkuma pārbaudes testu par 1.ieskaites mācību materiālu. Vērtē…" at bounding box center [408, 332] width 349 height 30
click at [395, 332] on p "✍️ Izpildi kopsavilkuma pārbaudes testu par 1.ieskaites mācību materiālu. Vērtē…" at bounding box center [408, 332] width 349 height 30
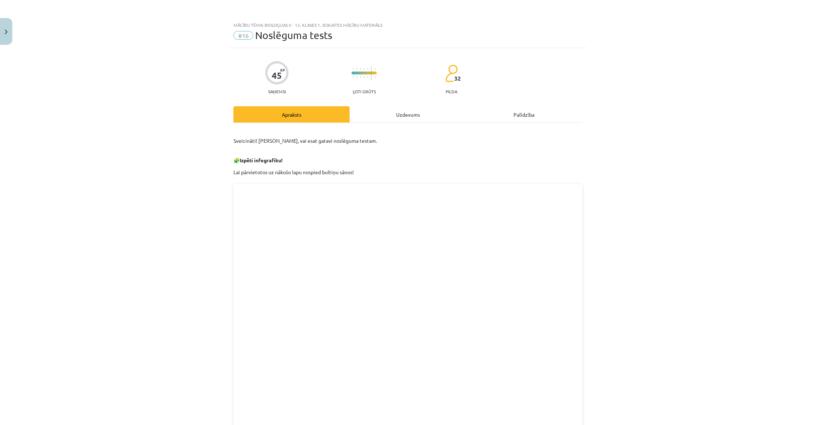
scroll to position [0, 0]
click at [397, 115] on div "Uzdevums" at bounding box center [408, 114] width 116 height 16
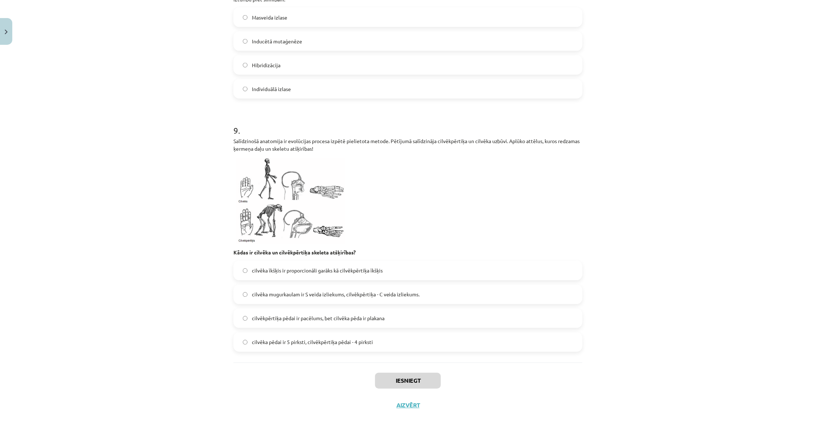
scroll to position [1370, 0]
click at [406, 402] on button "Aizvērt" at bounding box center [407, 405] width 27 height 7
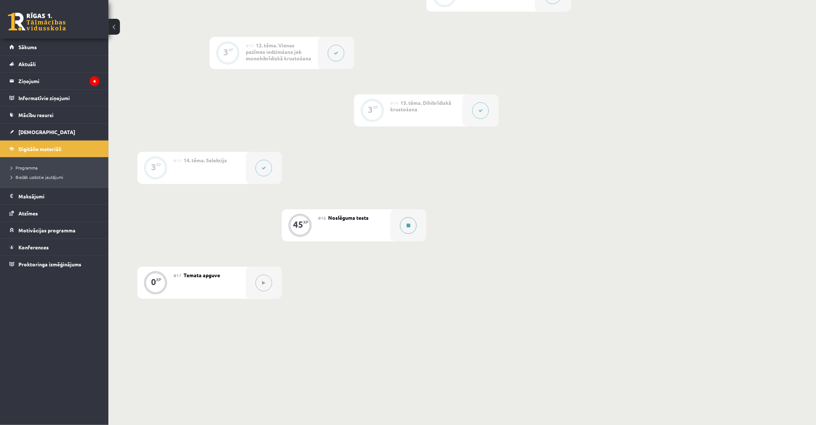
scroll to position [848, 0]
click at [392, 222] on div at bounding box center [409, 226] width 36 height 32
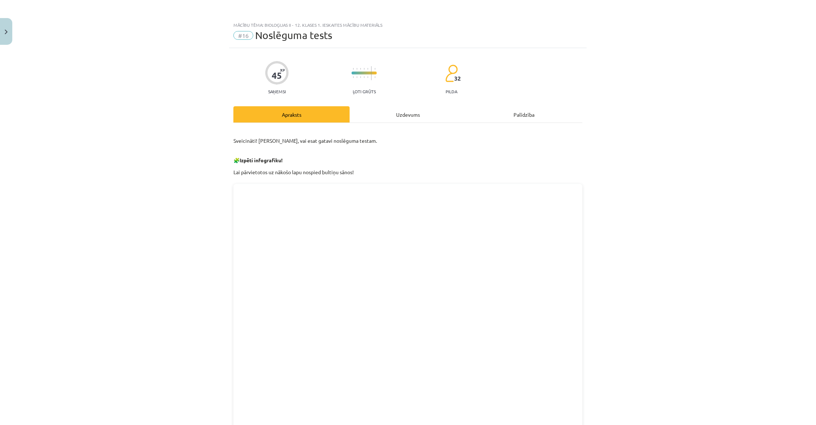
click at [415, 114] on div "Uzdevums" at bounding box center [408, 114] width 116 height 16
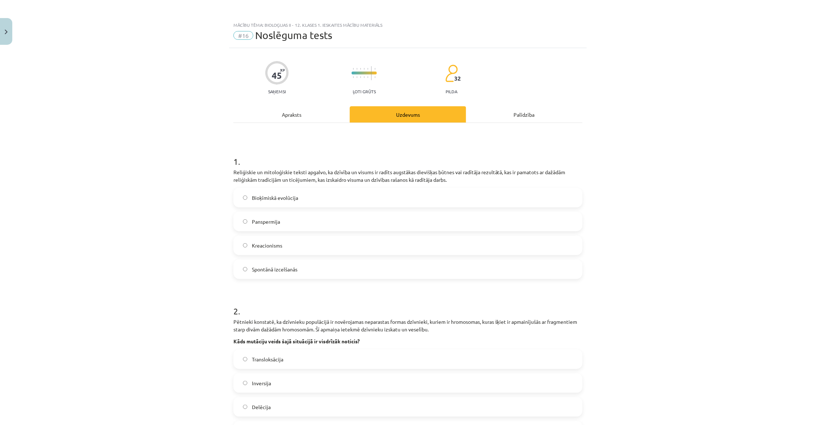
scroll to position [18, 0]
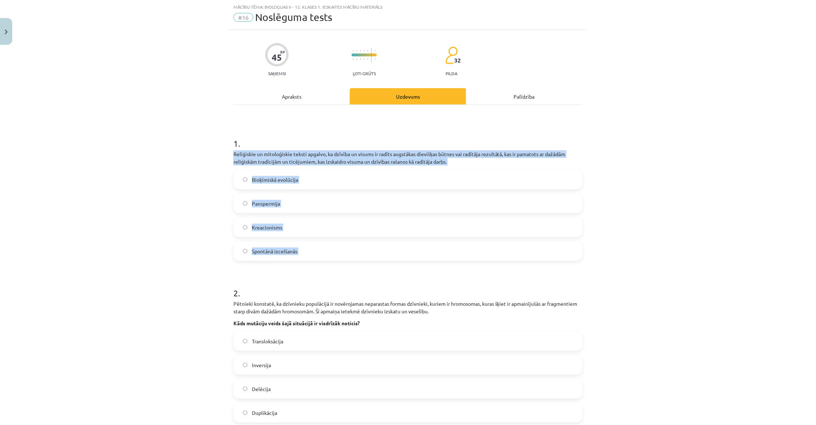
drag, startPoint x: 231, startPoint y: 153, endPoint x: 322, endPoint y: 269, distance: 147.3
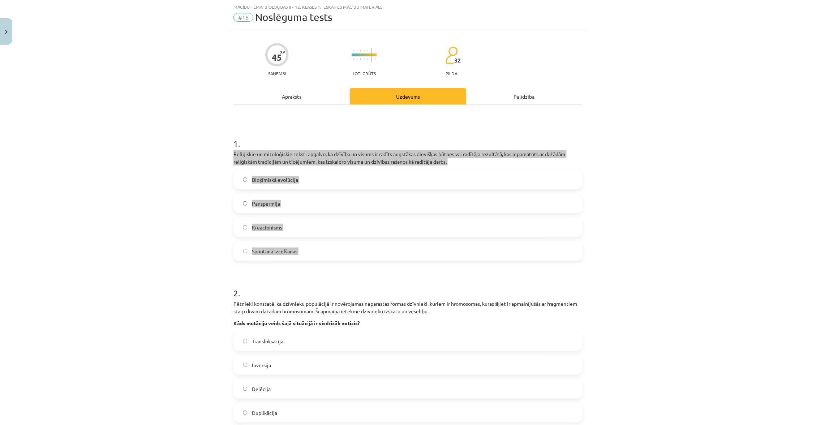
click at [375, 225] on label "Kreacionisms" at bounding box center [408, 227] width 348 height 18
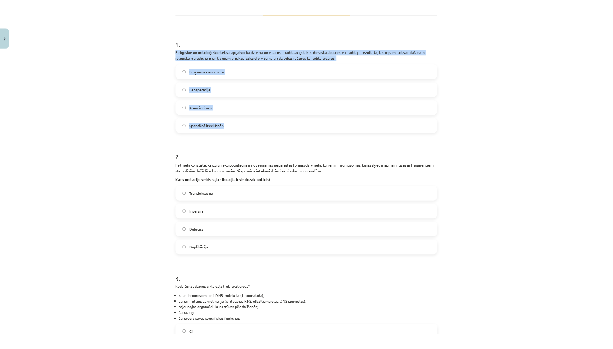
scroll to position [174, 0]
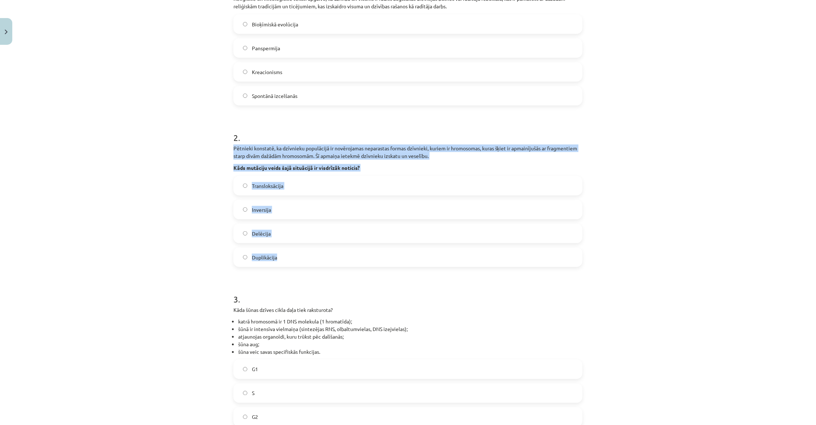
drag, startPoint x: 232, startPoint y: 145, endPoint x: 324, endPoint y: 261, distance: 147.7
click at [313, 179] on label "Transloksācija" at bounding box center [408, 186] width 348 height 18
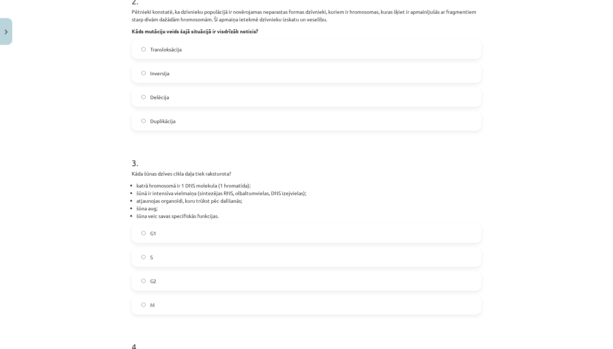
scroll to position [311, 0]
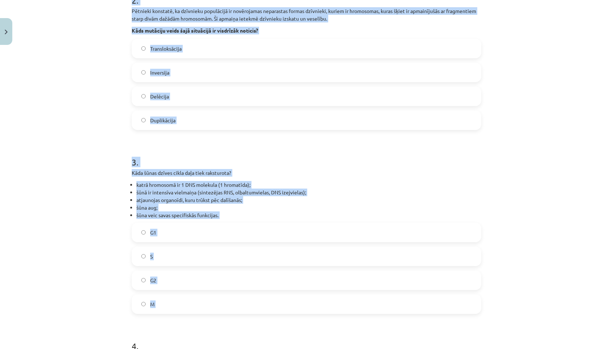
drag, startPoint x: 126, startPoint y: 164, endPoint x: 175, endPoint y: 313, distance: 157.0
click at [175, 313] on div "Mācību tēma: Bioloģijas ii - 12. klases 1. ieskaites mācību materiāls #16 Noslē…" at bounding box center [306, 174] width 613 height 349
click at [154, 118] on span "Duplikācija" at bounding box center [162, 120] width 25 height 8
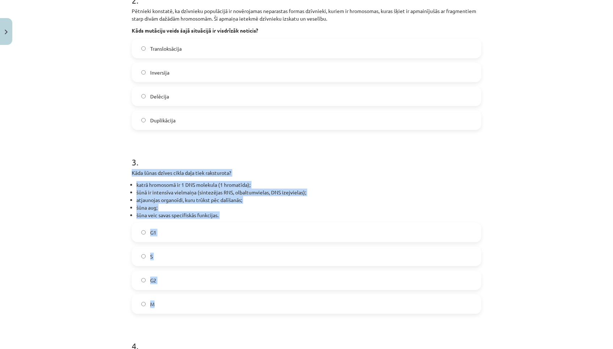
drag, startPoint x: 128, startPoint y: 163, endPoint x: 170, endPoint y: 296, distance: 139.4
click at [187, 226] on label "G1" at bounding box center [306, 232] width 348 height 18
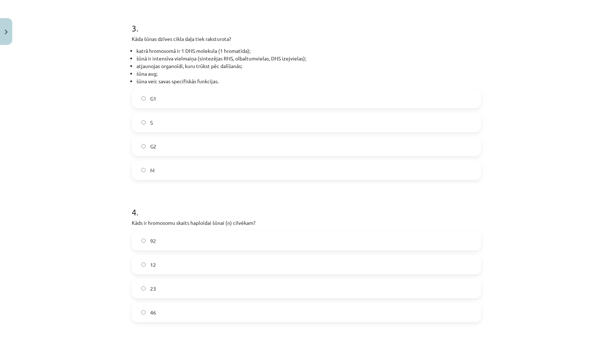
scroll to position [481, 0]
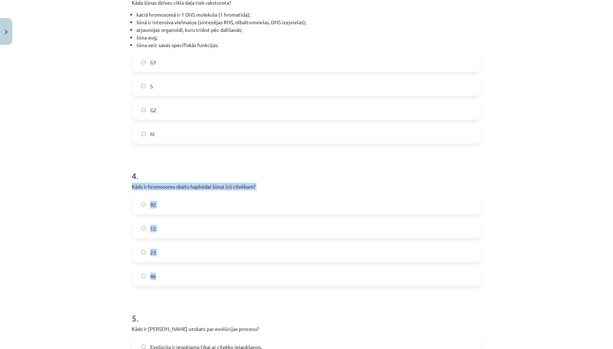
drag, startPoint x: 127, startPoint y: 175, endPoint x: 172, endPoint y: 277, distance: 110.7
click at [195, 243] on label "23" at bounding box center [306, 252] width 348 height 18
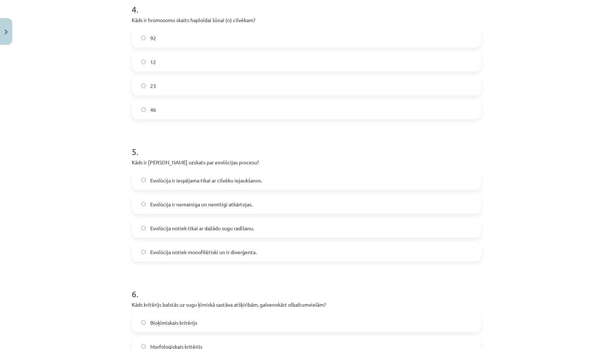
scroll to position [685, 0]
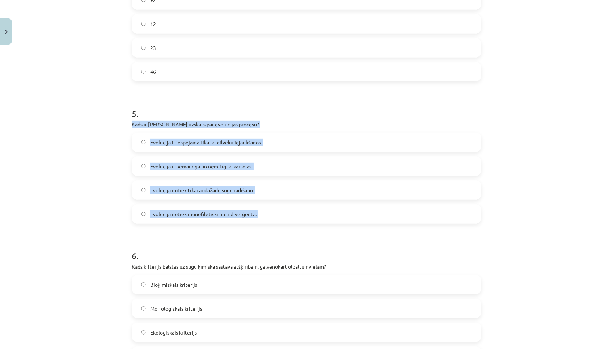
drag, startPoint x: 129, startPoint y: 115, endPoint x: 282, endPoint y: 229, distance: 190.9
click at [282, 229] on div "45 XP Saņemsi Ļoti grūts 32 pilda Apraksts Uzdevums Palīdzība 1 . Reliģiskie un…" at bounding box center [306, 233] width 358 height 1740
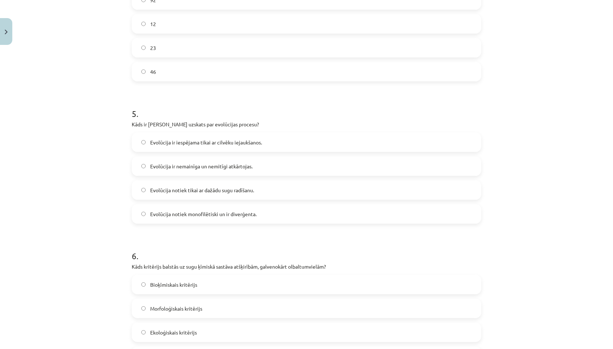
click at [307, 206] on label "Evolūcija notiek monofilētiski un ir diverģenta." at bounding box center [306, 214] width 348 height 18
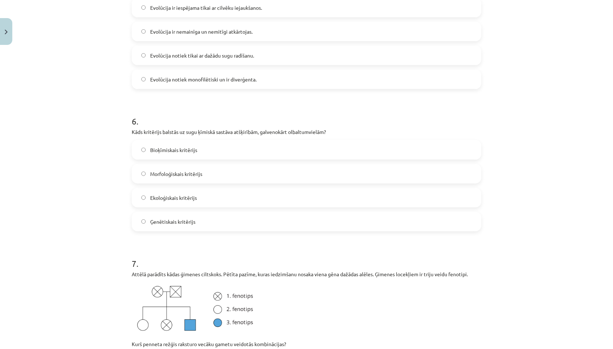
scroll to position [828, 0]
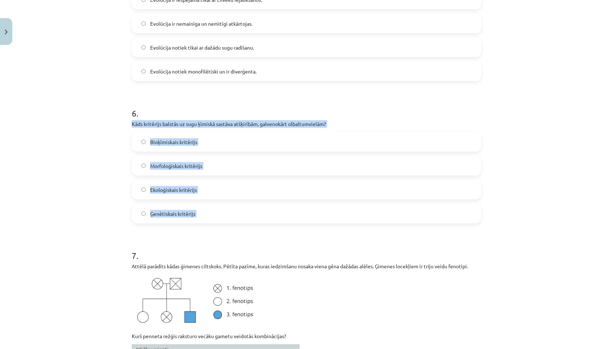
drag, startPoint x: 128, startPoint y: 112, endPoint x: 211, endPoint y: 216, distance: 133.0
click at [211, 216] on div "45 XP Saņemsi Ļoti grūts 32 pilda Apraksts Uzdevums Palīdzība 1 . Reliģiskie un…" at bounding box center [306, 90] width 358 height 1740
click at [244, 133] on label "Bioķīmiskais kritērijs" at bounding box center [306, 142] width 348 height 18
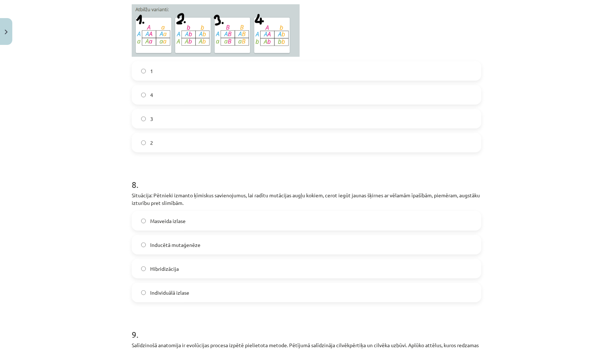
scroll to position [1182, 0]
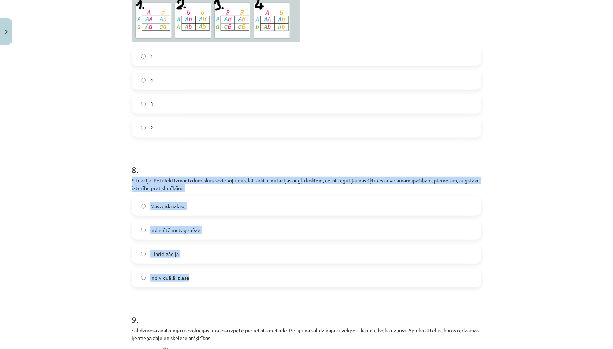
drag, startPoint x: 129, startPoint y: 169, endPoint x: 201, endPoint y: 270, distance: 124.3
click at [229, 221] on label "Inducētā mutaģenēze" at bounding box center [306, 230] width 348 height 18
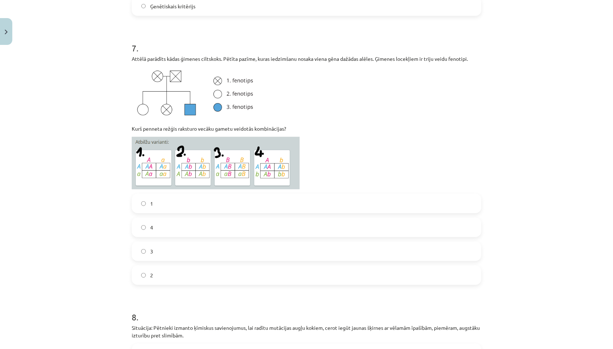
scroll to position [1034, 0]
click at [189, 195] on label "1" at bounding box center [306, 204] width 348 height 18
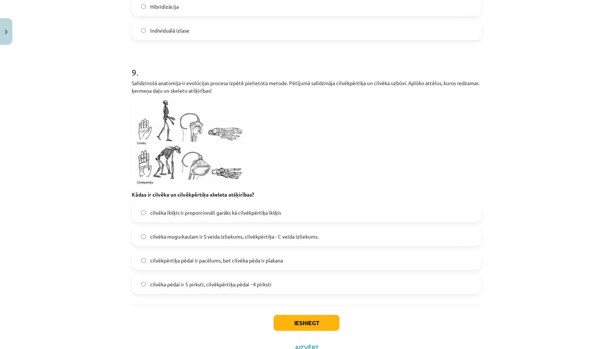
scroll to position [1430, 0]
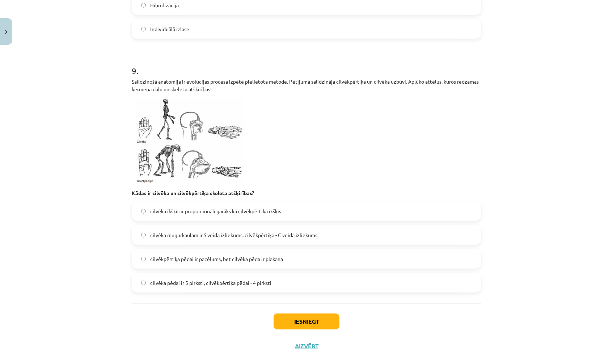
click at [294, 231] on span "cilvēka mugurkaulam ir S veida izliekums, cilvēkpērtiķa - C veida izliekums." at bounding box center [234, 235] width 168 height 8
click at [305, 313] on button "Iesniegt" at bounding box center [306, 321] width 66 height 16
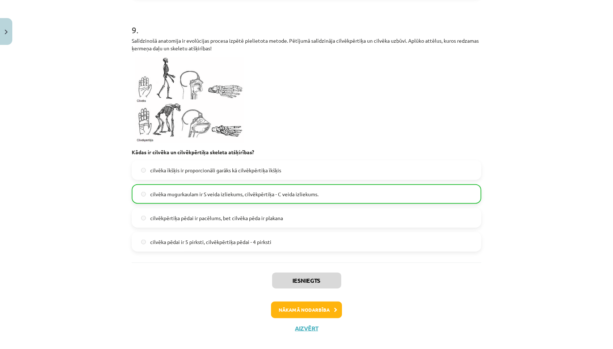
scroll to position [1469, 0]
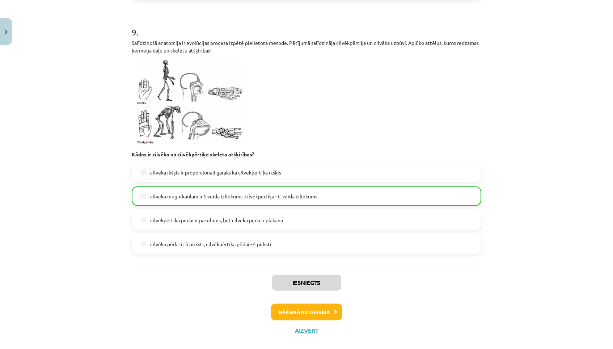
click at [310, 303] on button "Nākamā nodarbība" at bounding box center [306, 311] width 71 height 17
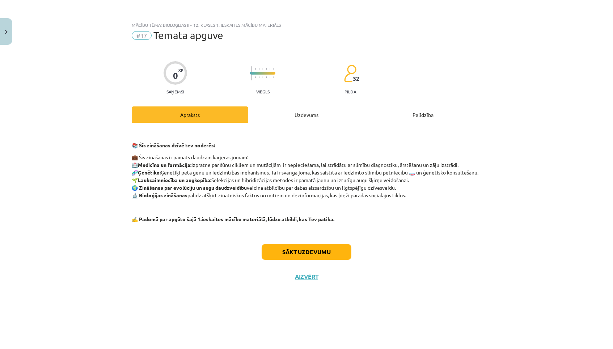
scroll to position [0, 0]
click at [313, 112] on div "Uzdevums" at bounding box center [306, 114] width 116 height 16
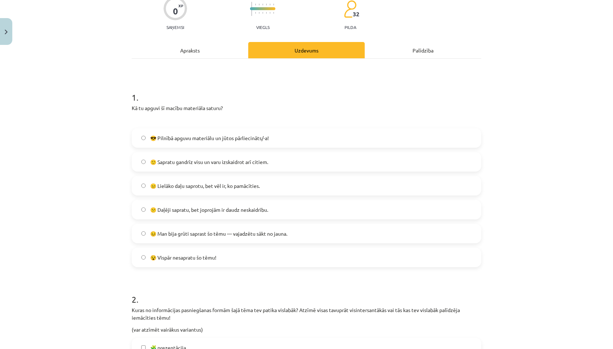
scroll to position [67, 0]
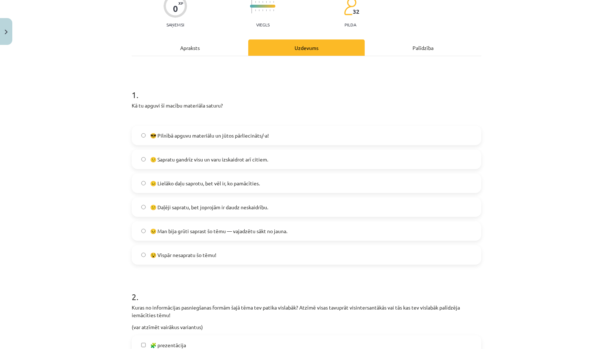
click at [271, 180] on label "😐 Lielāko daļu saprotu, bet vēl ir, ko pamācīties." at bounding box center [306, 183] width 348 height 18
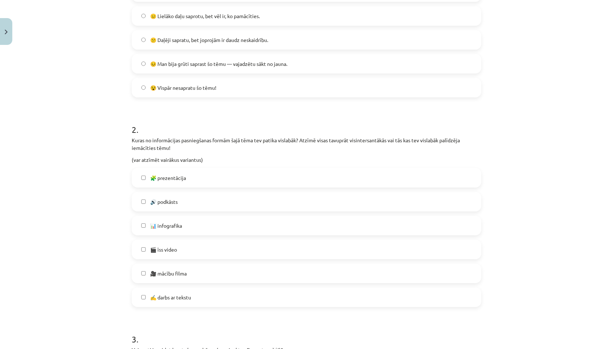
scroll to position [236, 0]
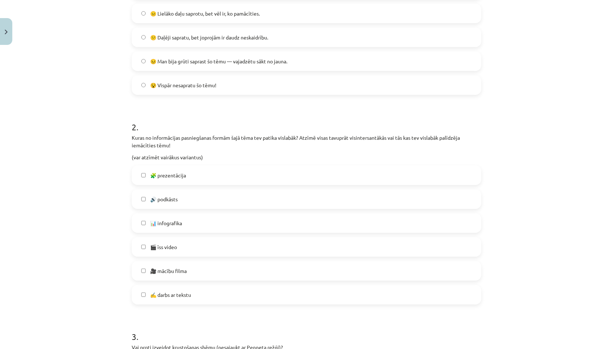
click at [278, 166] on label "🧩 prezentācija" at bounding box center [306, 175] width 348 height 18
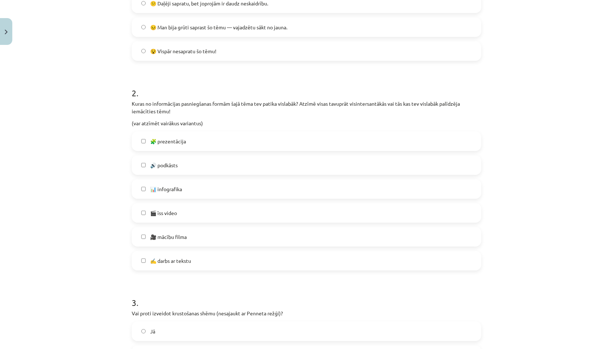
scroll to position [283, 0]
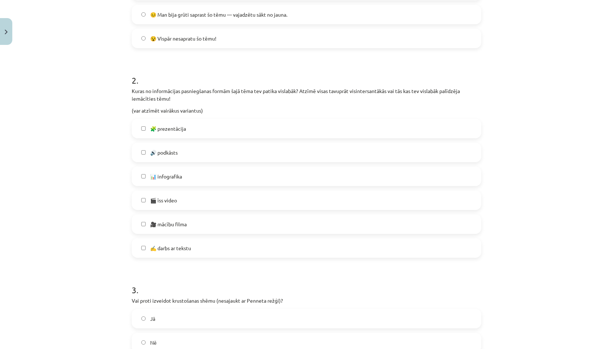
click at [272, 153] on label "🔊 podkāsts" at bounding box center [306, 152] width 348 height 18
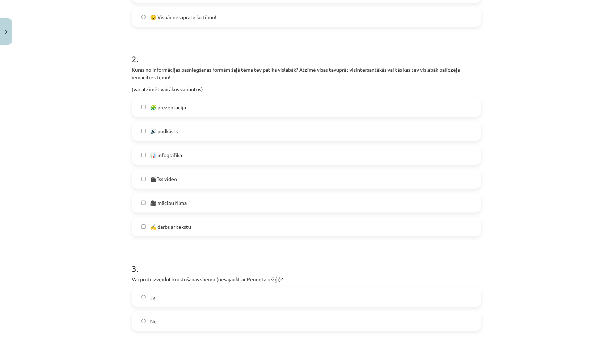
scroll to position [304, 0]
click at [264, 179] on label "🎬 īss video" at bounding box center [306, 179] width 348 height 18
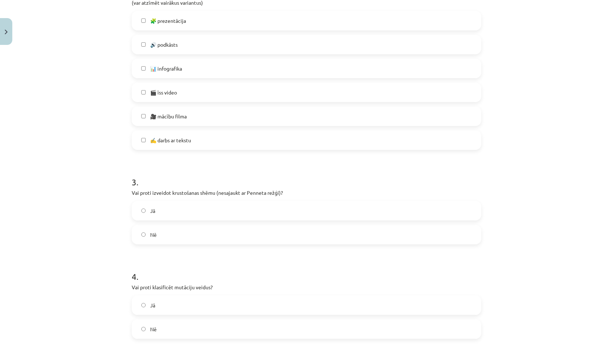
scroll to position [392, 0]
click at [262, 204] on label "Jā" at bounding box center [306, 210] width 348 height 18
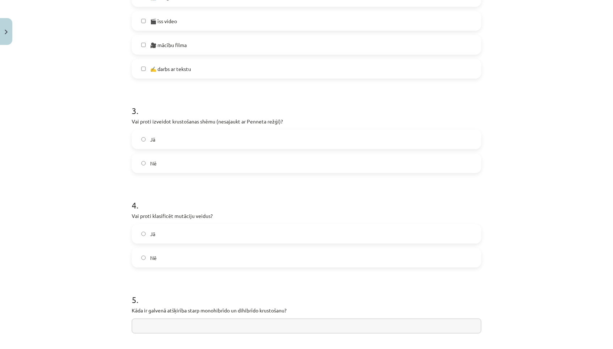
scroll to position [494, 0]
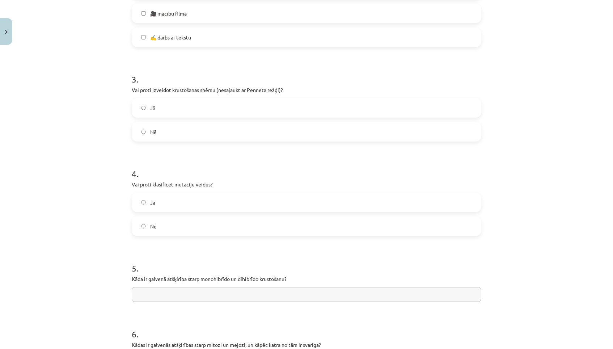
click at [253, 200] on label "Jā" at bounding box center [306, 202] width 348 height 18
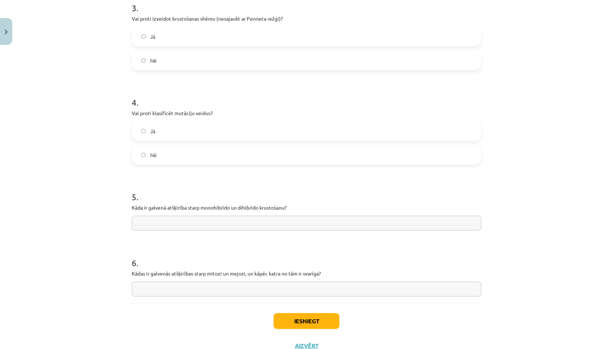
scroll to position [566, 0]
drag, startPoint x: 130, startPoint y: 200, endPoint x: 298, endPoint y: 213, distance: 169.0
drag, startPoint x: 202, startPoint y: 200, endPoint x: 260, endPoint y: 201, distance: 58.2
click at [260, 202] on p "Kāda ir galvenā atšķirība starp monohibrīdo un dihibrīdo krustošanu?" at bounding box center [306, 206] width 349 height 8
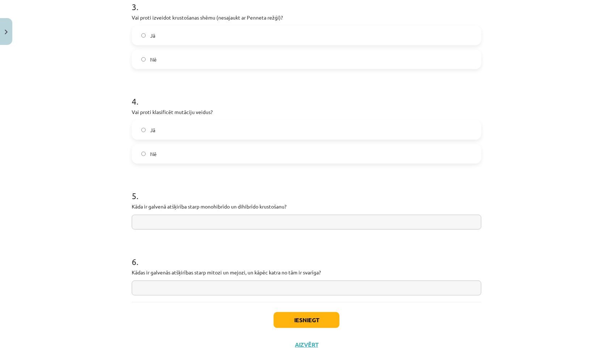
click at [257, 214] on input "text" at bounding box center [306, 221] width 349 height 15
paste input "**********"
drag, startPoint x: 266, startPoint y: 215, endPoint x: 312, endPoint y: 215, distance: 46.6
click at [312, 215] on input "**********" at bounding box center [306, 221] width 349 height 15
drag, startPoint x: 193, startPoint y: 216, endPoint x: 127, endPoint y: 214, distance: 66.2
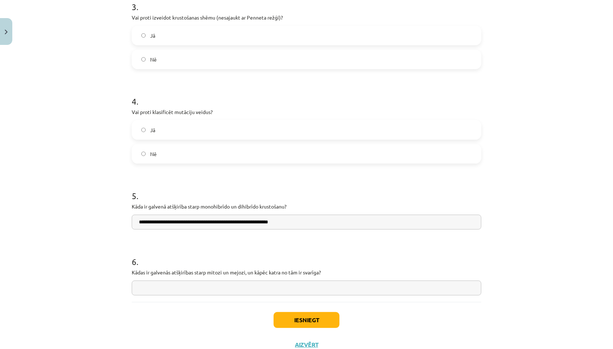
drag, startPoint x: 206, startPoint y: 214, endPoint x: 81, endPoint y: 201, distance: 125.1
click at [83, 202] on div "Mācību tēma: Bioloģijas ii - 12. klases 1. ieskaites mācību materiāls #17 Temat…" at bounding box center [306, 174] width 613 height 349
click at [168, 214] on input "**********" at bounding box center [306, 221] width 349 height 15
type input "**********"
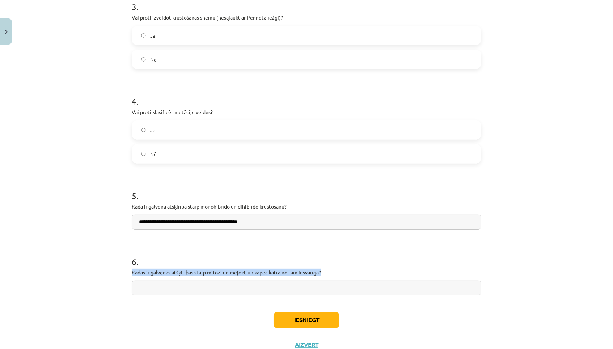
drag, startPoint x: 130, startPoint y: 263, endPoint x: 329, endPoint y: 267, distance: 198.9
paste input "**********"
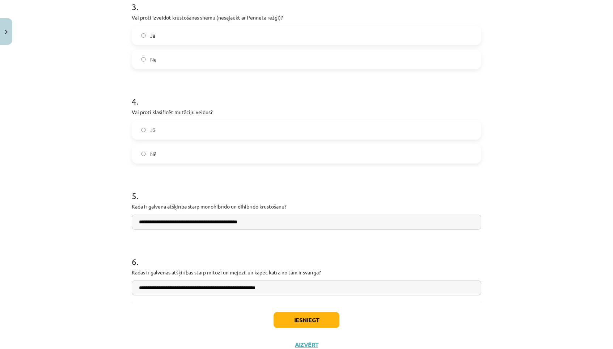
paste input "**********"
type input "**********"
click at [293, 312] on button "Iesniegt" at bounding box center [306, 320] width 66 height 16
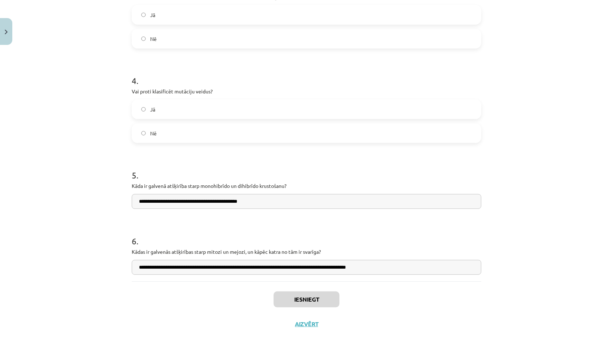
scroll to position [586, 0]
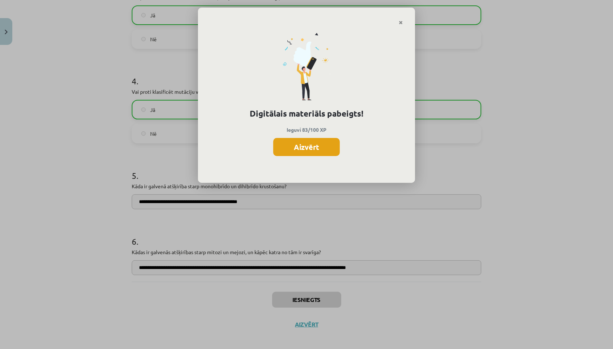
click at [329, 144] on button "Aizvērt" at bounding box center [306, 147] width 67 height 18
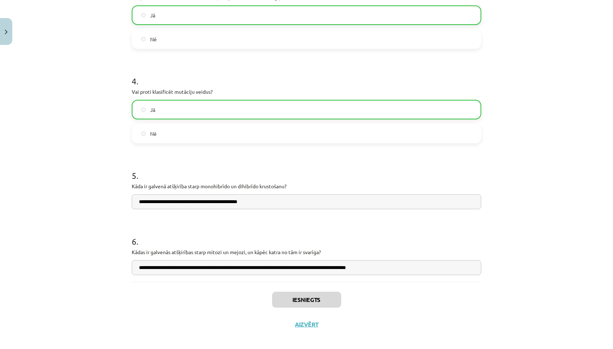
click at [309, 320] on button "Aizvērt" at bounding box center [306, 323] width 27 height 7
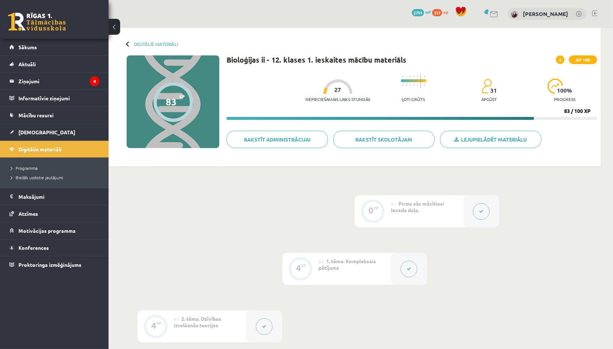
scroll to position [0, 0]
click at [144, 37] on div "Digitālie materiāli 83 XP XP 100 83 / 100 XP Bioloģijas ii - 12. klases 1. iesk…" at bounding box center [354, 97] width 492 height 138
click at [144, 42] on link "Digitālie materiāli" at bounding box center [156, 43] width 44 height 5
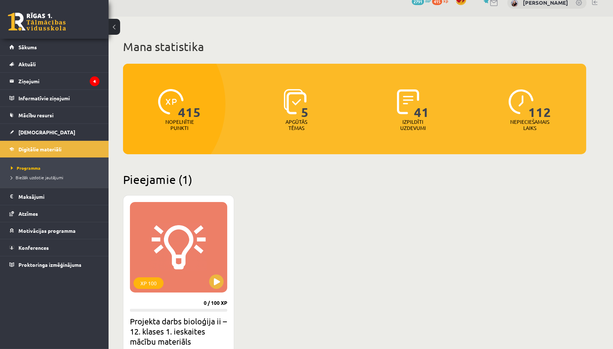
scroll to position [20, 0]
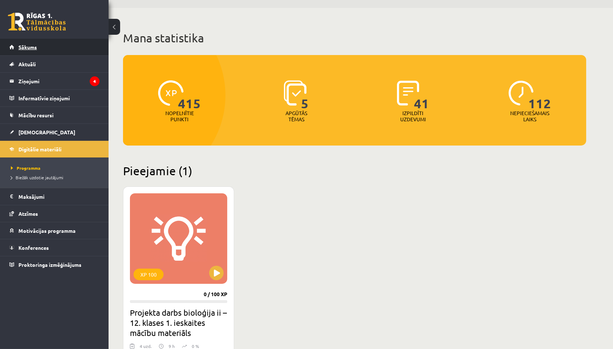
click at [56, 38] on div "0 Dāvanas 2791 mP 415 xp [PERSON_NAME] Sākums Aktuāli Kā mācīties eSKOLĀ Kontak…" at bounding box center [54, 174] width 108 height 349
click at [56, 44] on link "Sākums" at bounding box center [54, 47] width 90 height 17
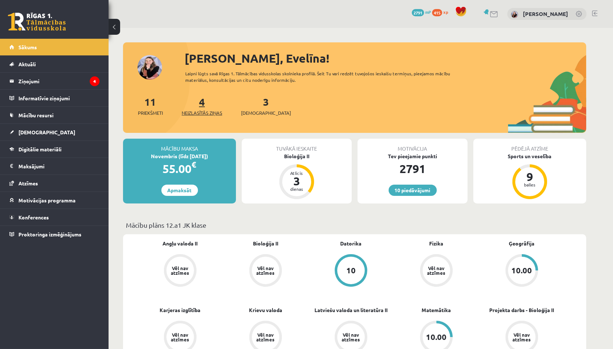
click at [202, 99] on link "4 Neizlasītās ziņas" at bounding box center [202, 105] width 40 height 21
